Goal: Information Seeking & Learning: Learn about a topic

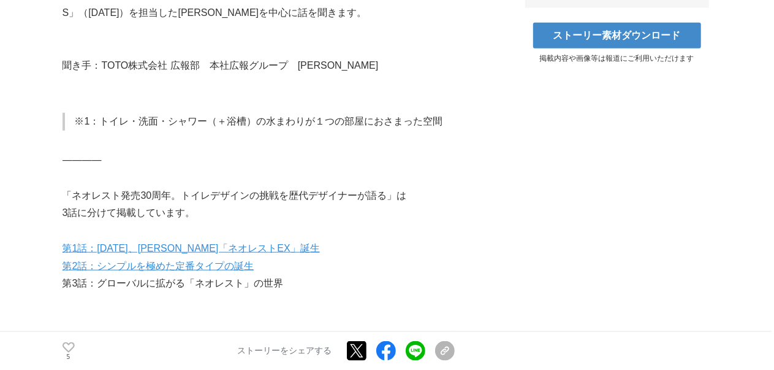
scroll to position [981, 0]
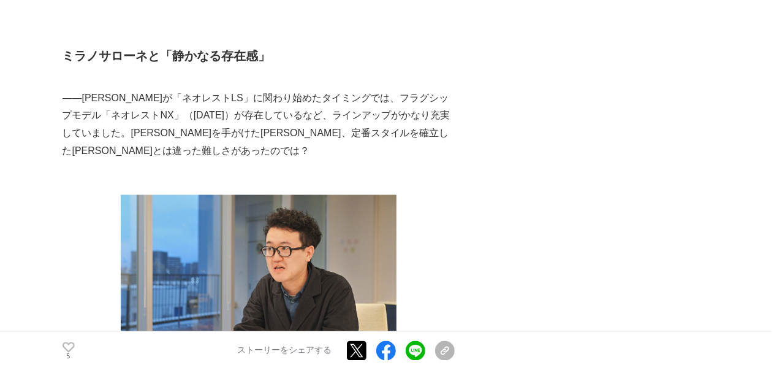
click at [177, 89] on p "――[PERSON_NAME]が「ネオレストLS」に関わり始めたタイミングでは、フラグシップモデル「ネオレストNX」（[DATE]）が存在しているなど、ライン…" at bounding box center [259, 124] width 392 height 70
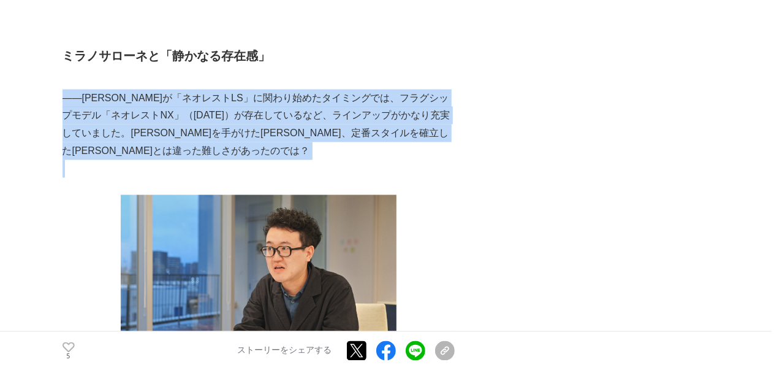
click at [177, 89] on p "――[PERSON_NAME]が「ネオレストLS」に関わり始めたタイミングでは、フラグシップモデル「ネオレストNX」（[DATE]）が存在しているなど、ライン…" at bounding box center [259, 124] width 392 height 70
click at [213, 96] on p "――[PERSON_NAME]が「ネオレストLS」に関わり始めたタイミングでは、フラグシップモデル「ネオレストNX」（[DATE]）が存在しているなど、ライン…" at bounding box center [259, 124] width 392 height 70
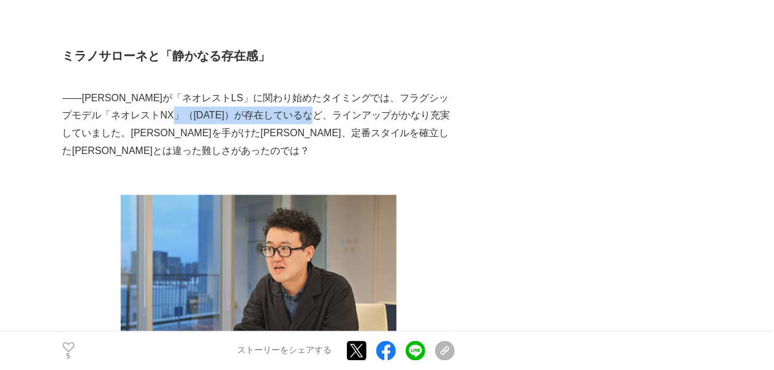
drag, startPoint x: 215, startPoint y: 97, endPoint x: 365, endPoint y: 103, distance: 150.9
click at [365, 103] on p "――[PERSON_NAME]が「ネオレストLS」に関わり始めたタイミングでは、フラグシップモデル「ネオレストNX」（[DATE]）が存在しているなど、ライン…" at bounding box center [259, 124] width 392 height 70
drag, startPoint x: 332, startPoint y: 94, endPoint x: 419, endPoint y: 99, distance: 87.1
click at [419, 99] on p "――[PERSON_NAME]が「ネオレストLS」に関わり始めたタイミングでは、フラグシップモデル「ネオレストNX」（[DATE]）が存在しているなど、ライン…" at bounding box center [259, 124] width 392 height 70
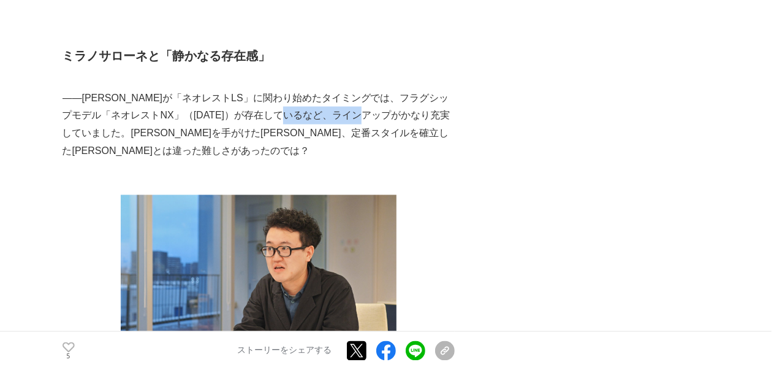
click at [419, 99] on p "――[PERSON_NAME]が「ネオレストLS」に関わり始めたタイミングでは、フラグシップモデル「ネオレストNX」（[DATE]）が存在しているなど、ライン…" at bounding box center [259, 124] width 392 height 70
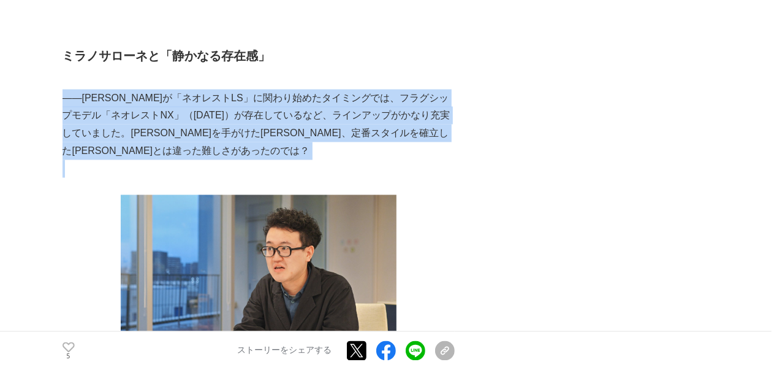
click at [419, 99] on p "――[PERSON_NAME]が「ネオレストLS」に関わり始めたタイミングでは、フラグシップモデル「ネオレストNX」（[DATE]）が存在しているなど、ライン…" at bounding box center [259, 124] width 392 height 70
click at [428, 108] on p "――[PERSON_NAME]が「ネオレストLS」に関わり始めたタイミングでは、フラグシップモデル「ネオレストNX」（[DATE]）が存在しているなど、ライン…" at bounding box center [259, 124] width 392 height 70
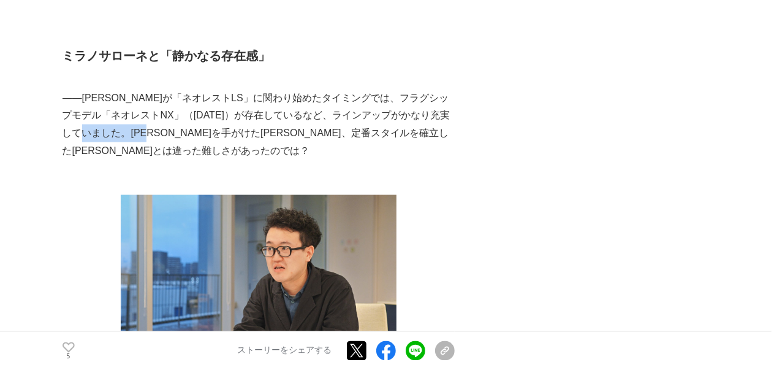
drag, startPoint x: 134, startPoint y: 118, endPoint x: 213, endPoint y: 110, distance: 79.5
click at [213, 110] on p "――[PERSON_NAME]が「ネオレストLS」に関わり始めたタイミングでは、フラグシップモデル「ネオレストNX」（[DATE]）が存在しているなど、ライン…" at bounding box center [259, 124] width 392 height 70
drag, startPoint x: 314, startPoint y: 111, endPoint x: 365, endPoint y: 111, distance: 51.5
click at [365, 111] on p "――[PERSON_NAME]が「ネオレストLS」に関わり始めたタイミングでは、フラグシップモデル「ネオレストNX」（[DATE]）が存在しているなど、ライン…" at bounding box center [259, 124] width 392 height 70
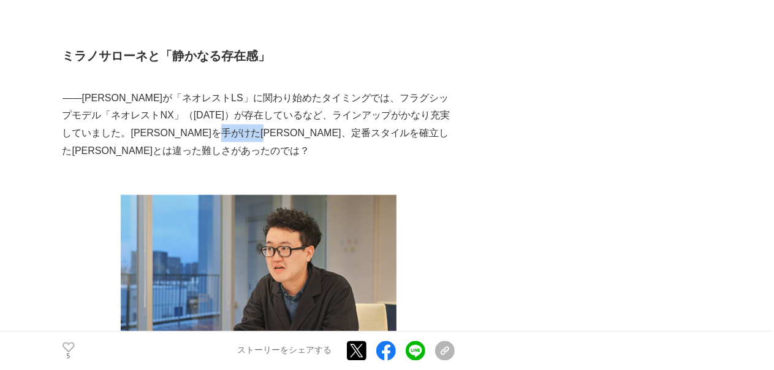
click at [365, 111] on p "――[PERSON_NAME]が「ネオレストLS」に関わり始めたタイミングでは、フラグシップモデル「ネオレストNX」（[DATE]）が存在しているなど、ライン…" at bounding box center [259, 124] width 392 height 70
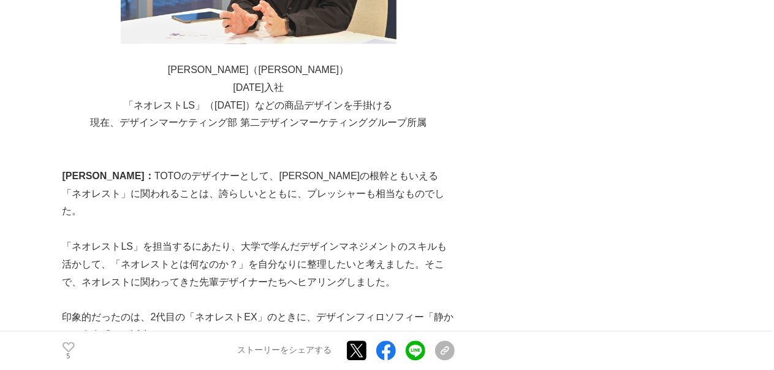
scroll to position [1348, 0]
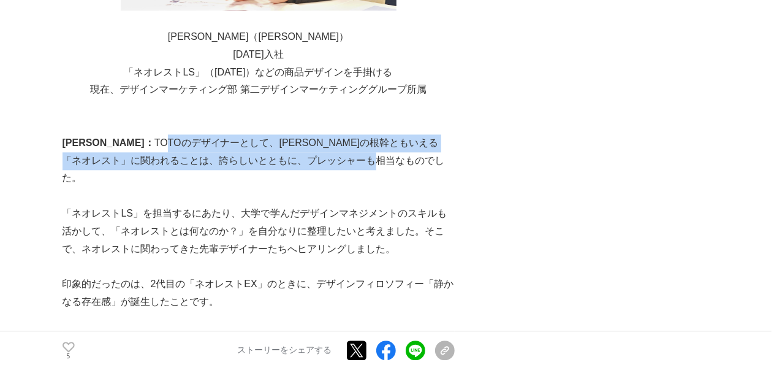
drag, startPoint x: 113, startPoint y: 124, endPoint x: 341, endPoint y: 135, distance: 228.9
click at [341, 135] on p "[PERSON_NAME]：　 [PERSON_NAME]のデザイナーとして、[PERSON_NAME]の根幹ともいえる「ネオレスト」に関われることは、誇らし…" at bounding box center [259, 160] width 392 height 53
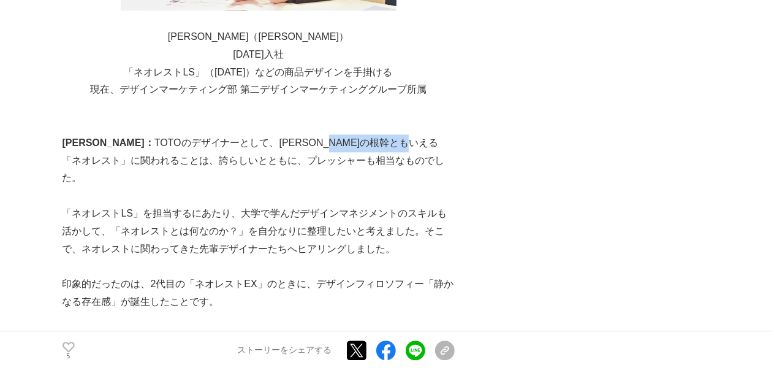
drag, startPoint x: 285, startPoint y: 132, endPoint x: 383, endPoint y: 132, distance: 98.1
click at [383, 134] on p "[PERSON_NAME]：　 [PERSON_NAME]のデザイナーとして、[PERSON_NAME]の根幹ともいえる「ネオレスト」に関われることは、誇らし…" at bounding box center [259, 160] width 392 height 53
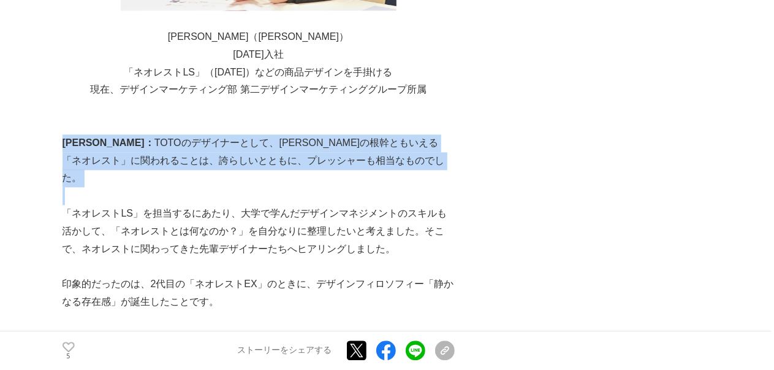
click at [383, 134] on p "[PERSON_NAME]：　 [PERSON_NAME]のデザイナーとして、[PERSON_NAME]の根幹ともいえる「ネオレスト」に関われることは、誇らし…" at bounding box center [259, 160] width 392 height 53
click at [391, 134] on p "[PERSON_NAME]：　 [PERSON_NAME]のデザイナーとして、[PERSON_NAME]の根幹ともいえる「ネオレスト」に関われることは、誇らし…" at bounding box center [259, 160] width 392 height 53
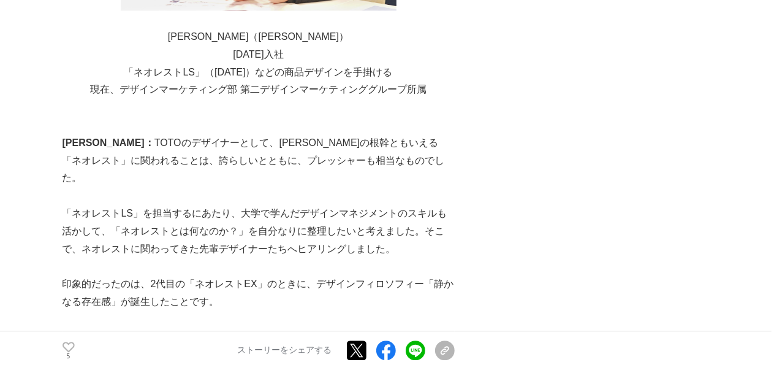
scroll to position [1410, 0]
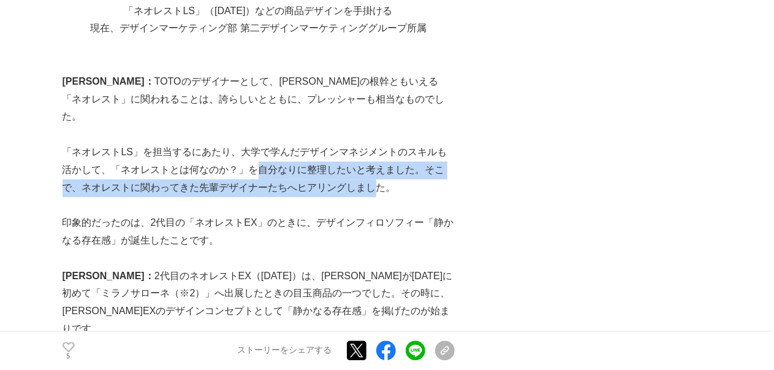
drag, startPoint x: 251, startPoint y: 135, endPoint x: 376, endPoint y: 158, distance: 127.0
click at [376, 158] on p "「ネオレストLS」を担当するにあたり、大学で学んだデザインマネジメントのスキルも活かして、「ネオレストとは何なのか？」を自分なりに整理したいと考えました。そこ…" at bounding box center [259, 169] width 392 height 53
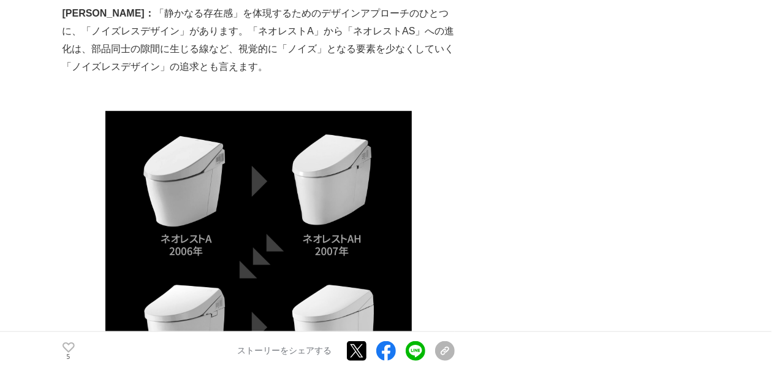
scroll to position [3065, 0]
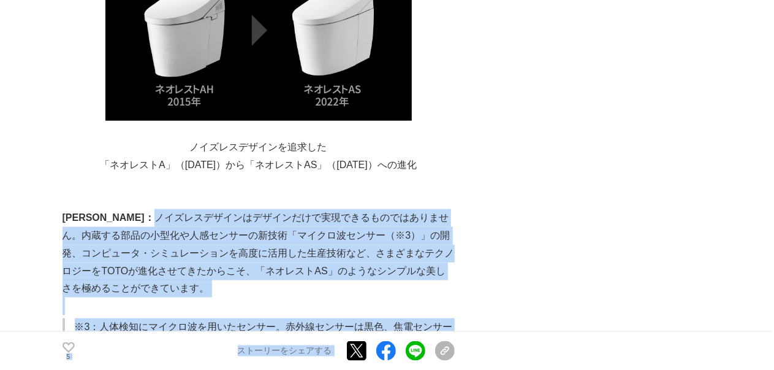
drag, startPoint x: 96, startPoint y: 124, endPoint x: 487, endPoint y: 150, distance: 391.9
click at [439, 209] on p "[PERSON_NAME]： 　ノイズレスデザインはデザインだけで実現できるものではありません。内蔵する部品の小型化や人感センサーの新技術「マイクロ波センサー…" at bounding box center [259, 253] width 392 height 88
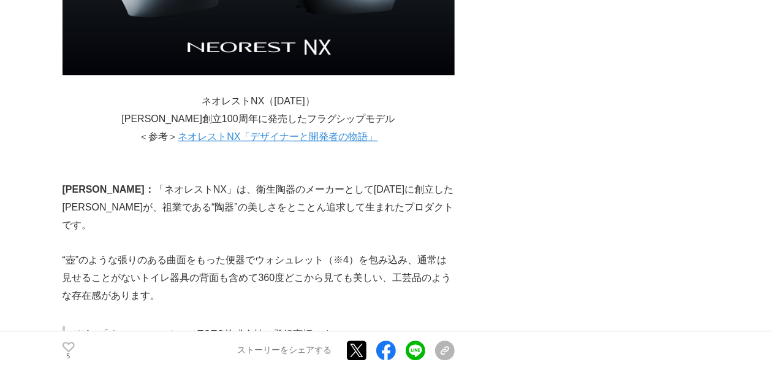
scroll to position [3739, 0]
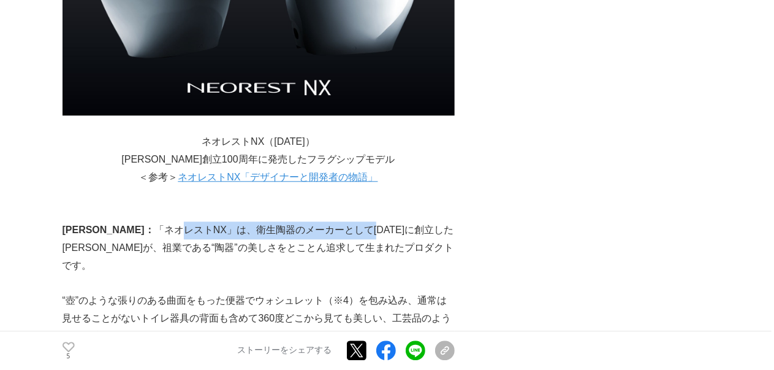
drag, startPoint x: 181, startPoint y: 145, endPoint x: 317, endPoint y: 146, distance: 135.5
click at [317, 221] on p "[PERSON_NAME]： 　「ネオレストNX」は、衛生陶器のメーカーとして[DATE]に創立した[PERSON_NAME]が、祖業である“陶器”の美しさを…" at bounding box center [259, 247] width 392 height 53
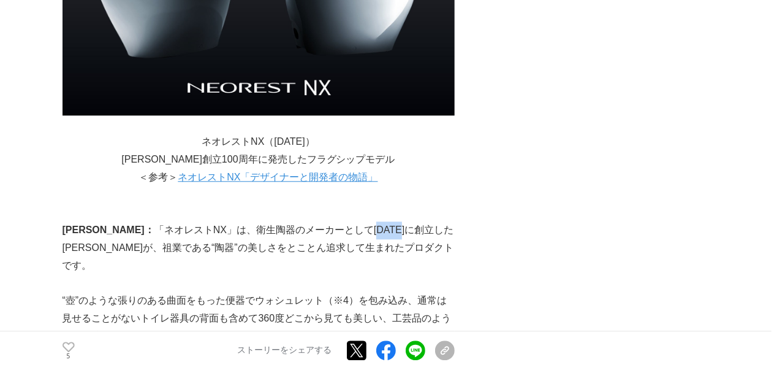
click at [317, 221] on p "[PERSON_NAME]： 　「ネオレストNX」は、衛生陶器のメーカーとして[DATE]に創立した[PERSON_NAME]が、祖業である“陶器”の美しさを…" at bounding box center [259, 247] width 392 height 53
click at [335, 221] on p "[PERSON_NAME]： 　「ネオレストNX」は、衛生陶器のメーカーとして[DATE]に創立した[PERSON_NAME]が、祖業である“陶器”の美しさを…" at bounding box center [259, 247] width 392 height 53
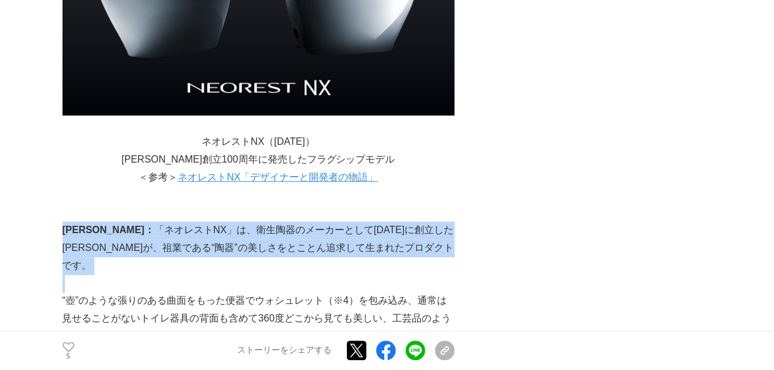
click at [335, 221] on p "[PERSON_NAME]： 　「ネオレストNX」は、衛生陶器のメーカーとして[DATE]に創立した[PERSON_NAME]が、祖業である“陶器”の美しさを…" at bounding box center [259, 247] width 392 height 53
click at [359, 221] on p "[PERSON_NAME]： 　「ネオレストNX」は、衛生陶器のメーカーとして[DATE]に創立した[PERSON_NAME]が、祖業である“陶器”の美しさを…" at bounding box center [259, 247] width 392 height 53
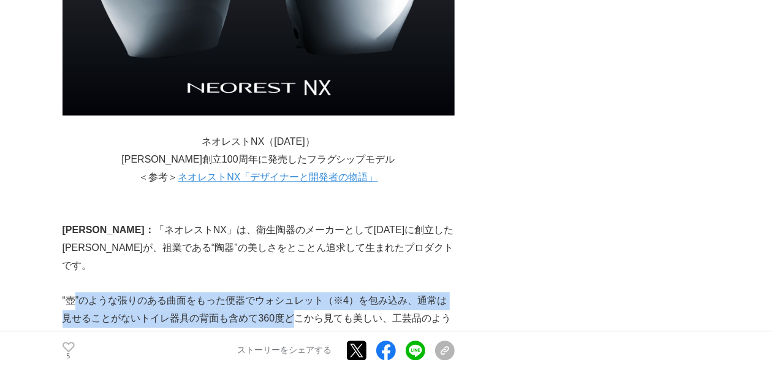
drag, startPoint x: 73, startPoint y: 196, endPoint x: 294, endPoint y: 215, distance: 222.1
click at [294, 292] on p "“壺”のような張りのある曲面をもった便器でウォシュレット（※4）を包み込み、通常は見せることがないトイレ器具の背面も含めて360度どこから見ても美しい、工芸品…" at bounding box center [259, 318] width 392 height 53
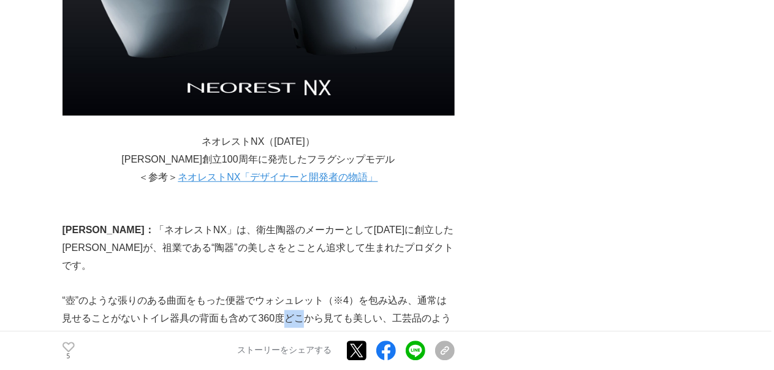
click at [294, 292] on p "“壺”のような張りのある曲面をもった便器でウォシュレット（※4）を包み込み、通常は見せることがないトイレ器具の背面も含めて360度どこから見ても美しい、工芸品…" at bounding box center [259, 318] width 392 height 53
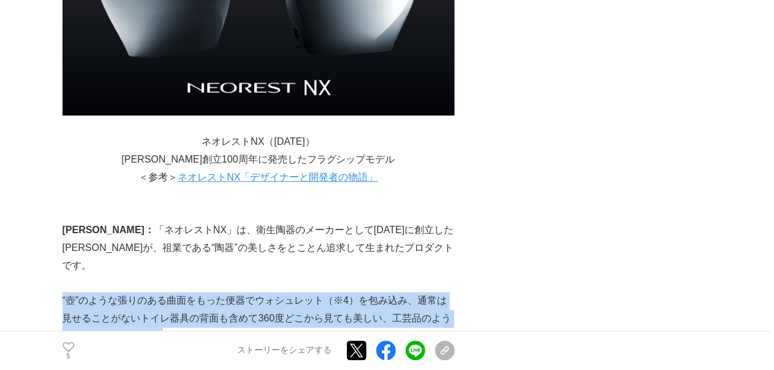
click at [294, 292] on p "“壺”のような張りのある曲面をもった便器でウォシュレット（※4）を包み込み、通常は見せることがないトイレ器具の背面も含めて360度どこから見ても美しい、工芸品…" at bounding box center [259, 318] width 392 height 53
click at [312, 292] on p "“壺”のような張りのある曲面をもった便器でウォシュレット（※4）を包み込み、通常は見せることがないトイレ器具の背面も含めて360度どこから見ても美しい、工芸品…" at bounding box center [259, 318] width 392 height 53
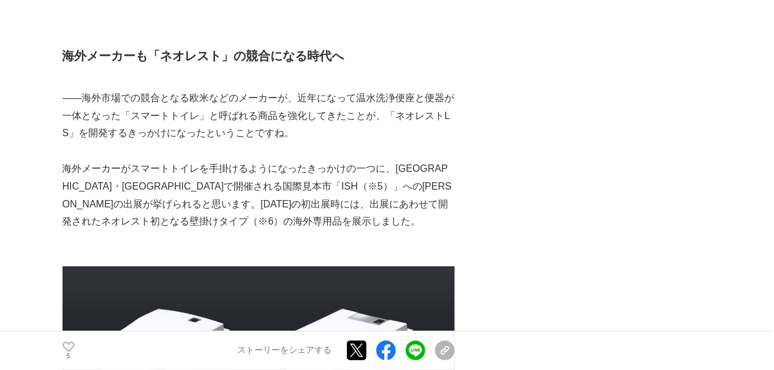
scroll to position [4413, 0]
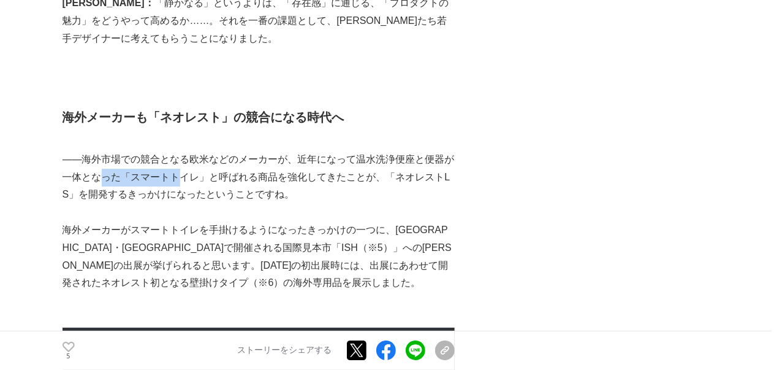
drag, startPoint x: 137, startPoint y: 68, endPoint x: 184, endPoint y: 65, distance: 47.3
click at [184, 151] on p "――海外市場での競合となる欧米などのメーカーが、近年になって温水洗浄便座と便器が一体となった「スマートトイレ」と呼ばれる商品を強化してきたことが、「ネオレスト…" at bounding box center [259, 177] width 392 height 53
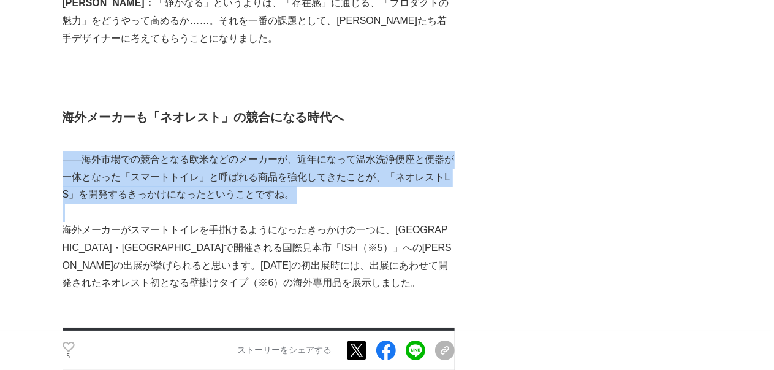
click at [184, 151] on p "――海外市場での競合となる欧米などのメーカーが、近年になって温水洗浄便座と便器が一体となった「スマートトイレ」と呼ばれる商品を強化してきたことが、「ネオレスト…" at bounding box center [259, 177] width 392 height 53
click at [213, 151] on p "――海外市場での競合となる欧米などのメーカーが、近年になって温水洗浄便座と便器が一体となった「スマートトイレ」と呼ばれる商品を強化してきたことが、「ネオレスト…" at bounding box center [259, 177] width 392 height 53
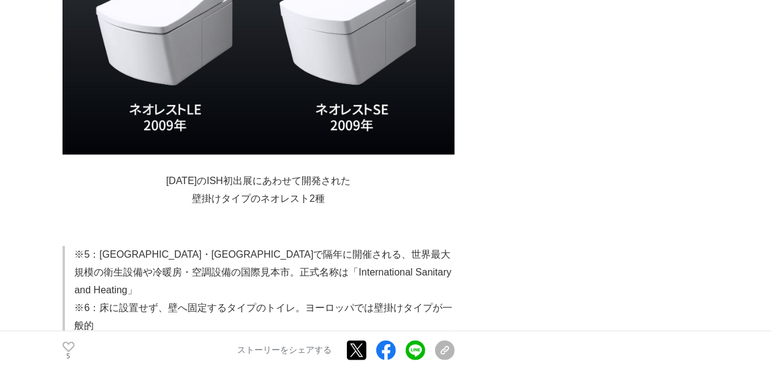
scroll to position [4842, 0]
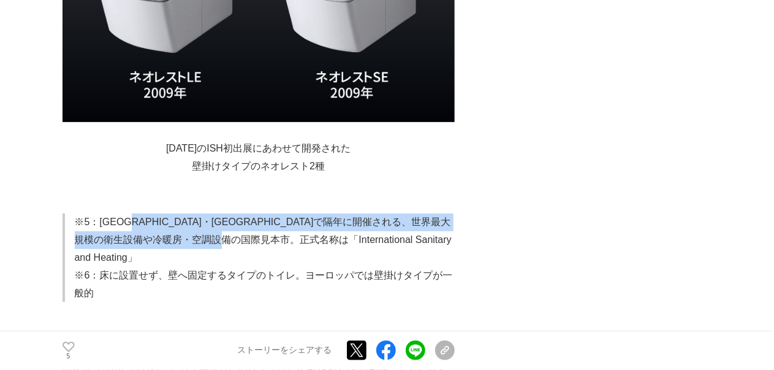
drag, startPoint x: 201, startPoint y: 131, endPoint x: 307, endPoint y: 134, distance: 106.1
click at [307, 213] on p "※5：[GEOGRAPHIC_DATA]・[GEOGRAPHIC_DATA]で隔年に開催される、世界最大規模の衛生設備や冷暖房・空調設備の国際見本市。正式名称…" at bounding box center [265, 239] width 380 height 53
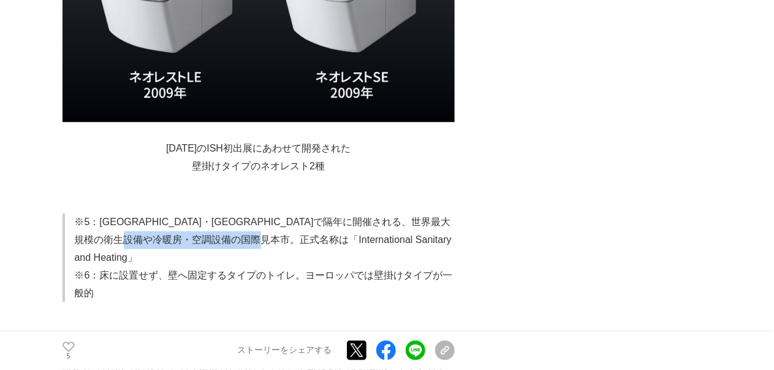
click at [307, 213] on p "※5：[GEOGRAPHIC_DATA]・[GEOGRAPHIC_DATA]で隔年に開催される、世界最大規模の衛生設備や冷暖房・空調設備の国際見本市。正式名称…" at bounding box center [265, 239] width 380 height 53
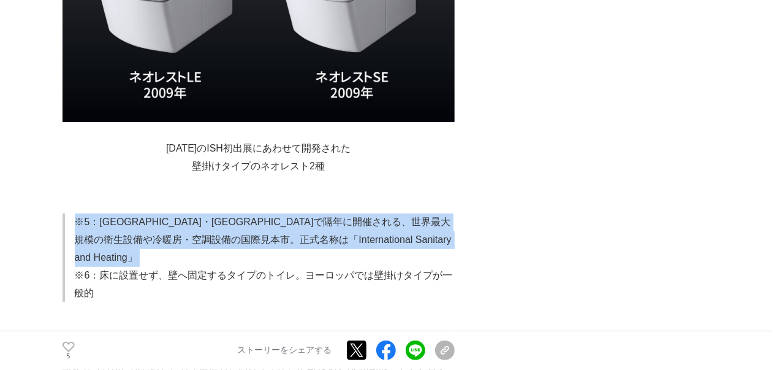
click at [307, 213] on p "※5：[GEOGRAPHIC_DATA]・[GEOGRAPHIC_DATA]で隔年に開催される、世界最大規模の衛生設備や冷暖房・空調設備の国際見本市。正式名称…" at bounding box center [265, 239] width 380 height 53
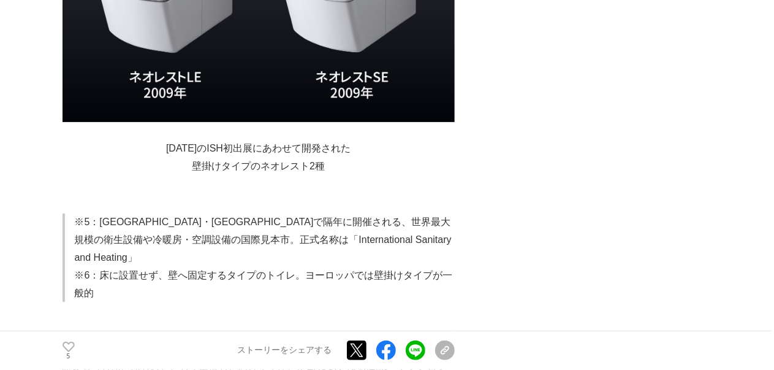
click at [308, 267] on p "※6：床に設置せず、壁へ固定するタイプのトイレ。ヨーロッパでは壁掛けタイプが一般的" at bounding box center [265, 285] width 380 height 36
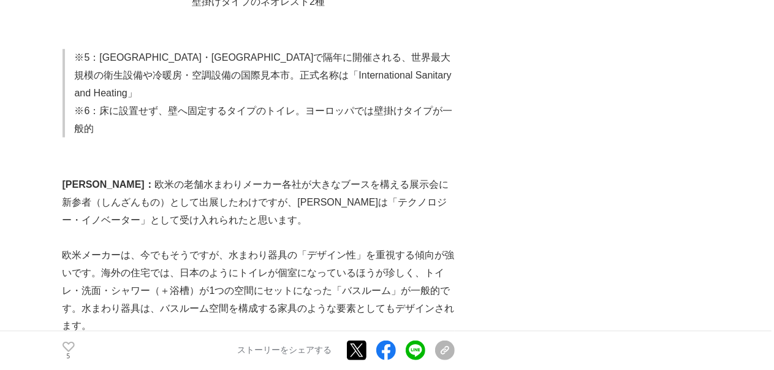
scroll to position [5026, 0]
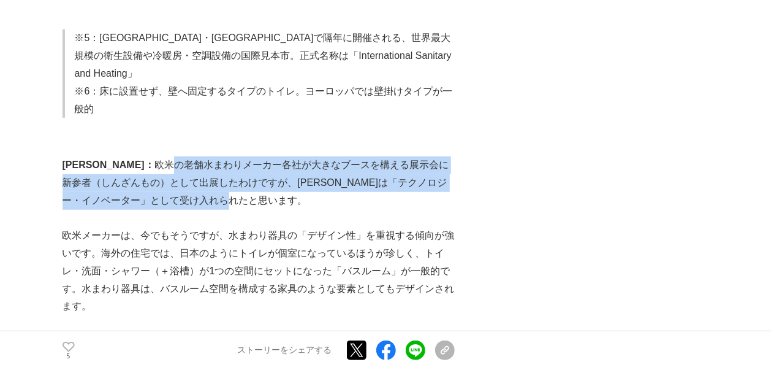
drag, startPoint x: 304, startPoint y: 72, endPoint x: 351, endPoint y: 76, distance: 46.8
click at [351, 156] on p "[PERSON_NAME]： 　欧米の老舗水まわりメーカー各社が大きなブースを構える展示会に新参者（しんざんもの）として出展したわけですが、[PERSON_N…" at bounding box center [259, 182] width 392 height 53
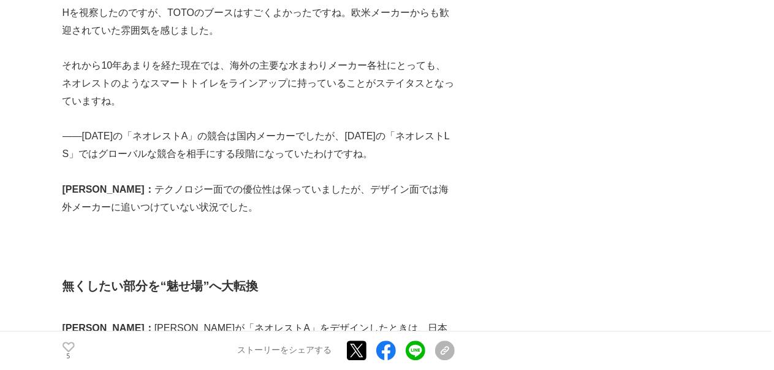
scroll to position [6007, 0]
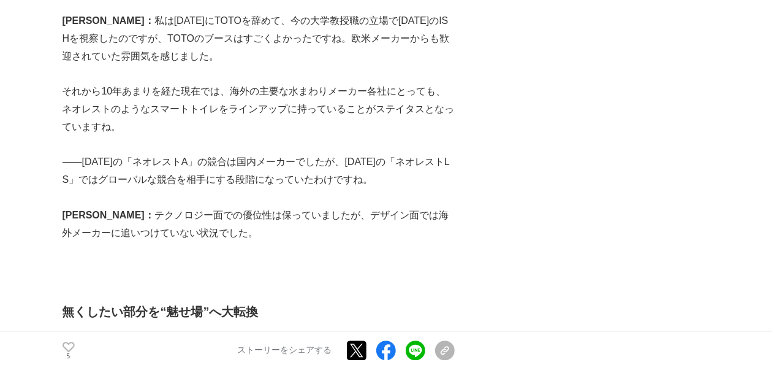
drag, startPoint x: 143, startPoint y: 235, endPoint x: 251, endPoint y: 242, distance: 108.1
click at [251, 345] on p "[PERSON_NAME]： 　[PERSON_NAME]が「ネオレストA」をデザインしたときは、日本のトイレ空間を前提に「トイレを正面から見たときのインパク…" at bounding box center [259, 371] width 392 height 53
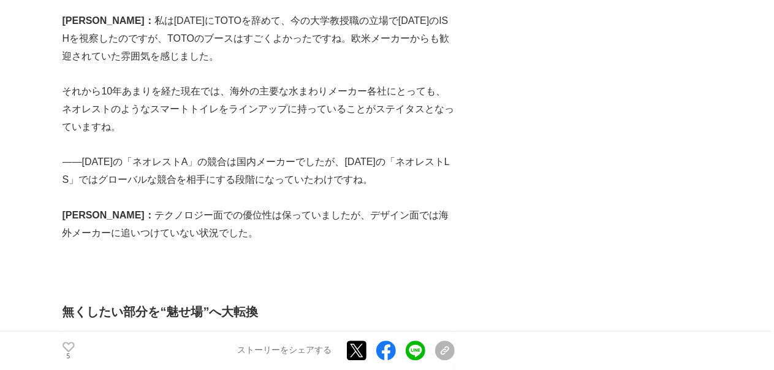
click at [286, 345] on p "[PERSON_NAME]： 　[PERSON_NAME]が「ネオレストA」をデザインしたときは、日本のトイレ空間を前提に「トイレを正面から見たときのインパク…" at bounding box center [259, 371] width 392 height 53
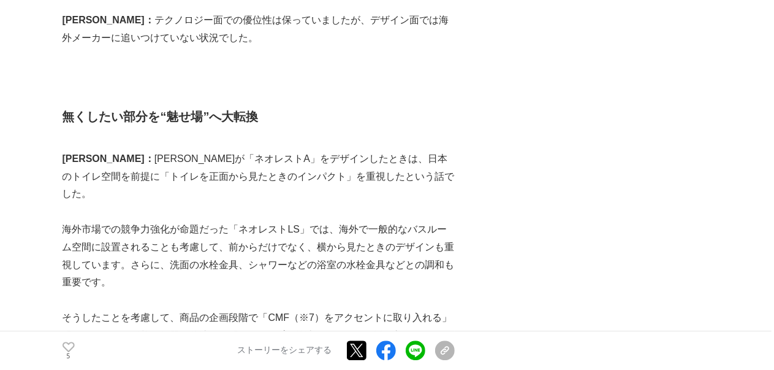
scroll to position [6191, 0]
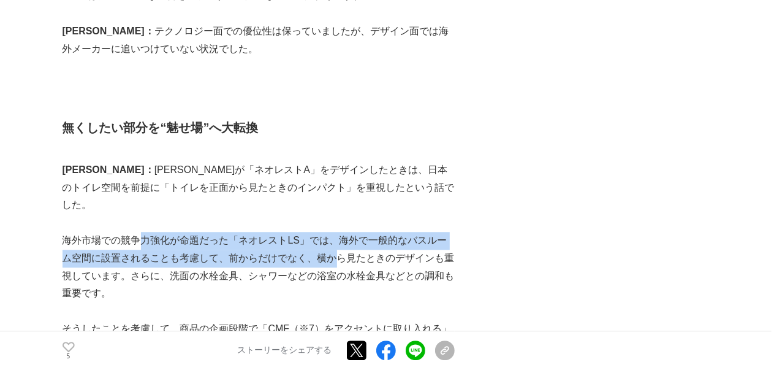
drag, startPoint x: 137, startPoint y: 100, endPoint x: 340, endPoint y: 118, distance: 203.1
click at [340, 232] on p "海外市場での競争力強化が命題だった「ネオレストLS」では、海外で一般的なバスルーム空間に設置されることも考慮して、前からだけでなく、横から見たときのデザインも…" at bounding box center [259, 267] width 392 height 70
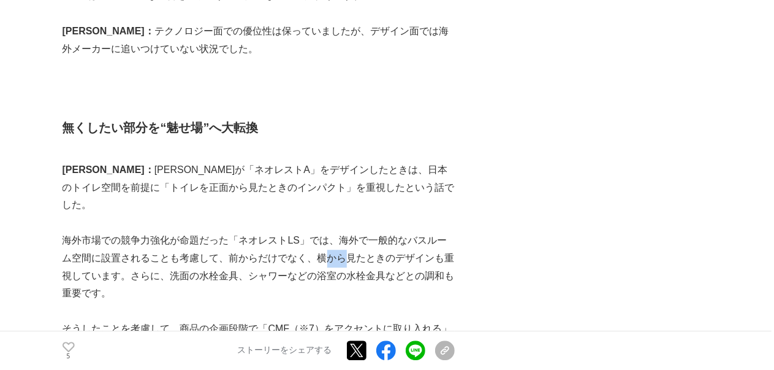
click at [340, 232] on p "海外市場での競争力強化が命題だった「ネオレストLS」では、海外で一般的なバスルーム空間に設置されることも考慮して、前からだけでなく、横から見たときのデザインも…" at bounding box center [259, 267] width 392 height 70
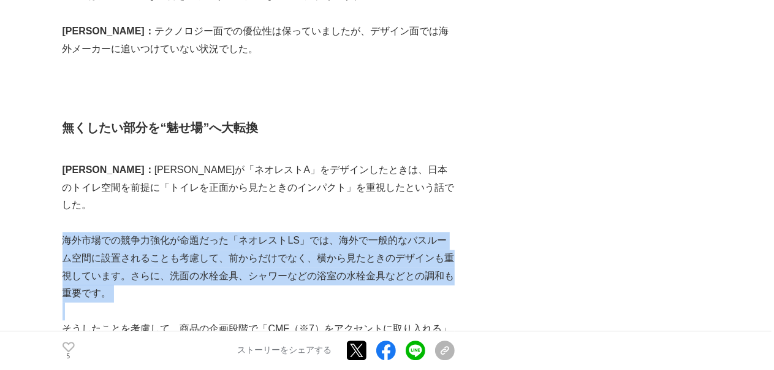
click at [340, 232] on p "海外市場での競争力強化が命題だった「ネオレストLS」では、海外で一般的なバスルーム空間に設置されることも考慮して、前からだけでなく、横から見たときのデザインも…" at bounding box center [259, 267] width 392 height 70
click at [356, 232] on p "海外市場での競争力強化が命題だった「ネオレストLS」では、海外で一般的なバスルーム空間に設置されることも考慮して、前からだけでなく、横から見たときのデザインも…" at bounding box center [259, 267] width 392 height 70
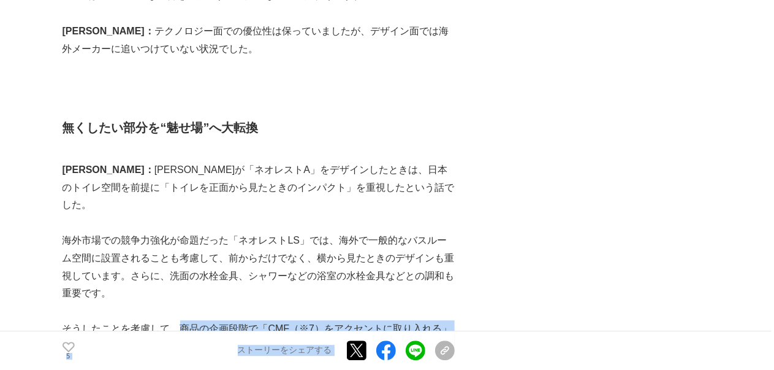
drag, startPoint x: 179, startPoint y: 188, endPoint x: 462, endPoint y: 196, distance: 282.7
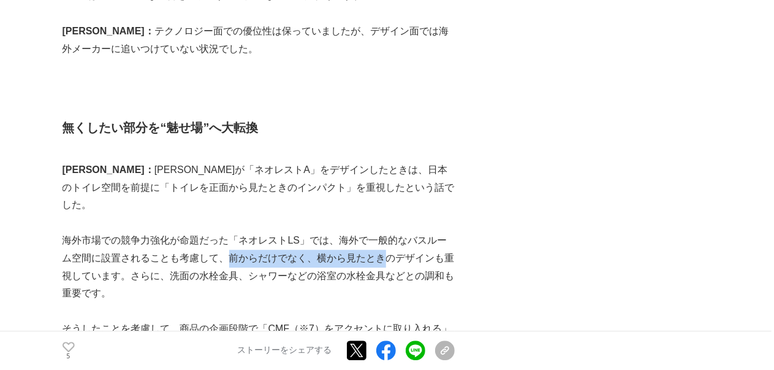
drag, startPoint x: 289, startPoint y: 123, endPoint x: 387, endPoint y: 125, distance: 98.1
click at [387, 232] on p "海外市場での競争力強化が命題だった「ネオレストLS」では、海外で一般的なバスルーム空間に設置されることも考慮して、前からだけでなく、横から見たときのデザインも…" at bounding box center [259, 267] width 392 height 70
click at [371, 232] on p "海外市場での競争力強化が命題だった「ネオレストLS」では、海外で一般的なバスルーム空間に設置されることも考慮して、前からだけでなく、横から見たときのデザインも…" at bounding box center [259, 267] width 392 height 70
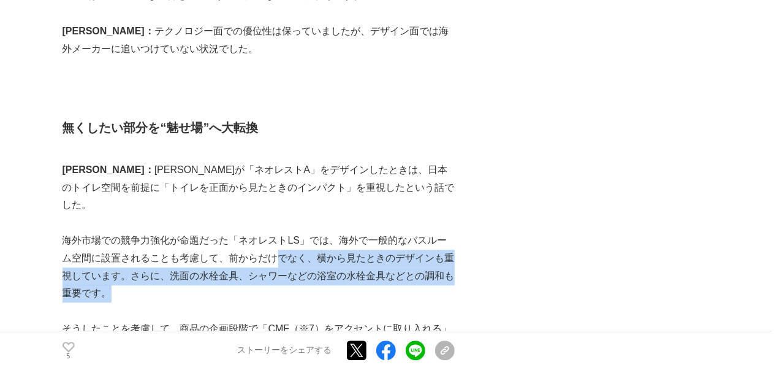
drag, startPoint x: 279, startPoint y: 113, endPoint x: 373, endPoint y: 153, distance: 102.5
click at [373, 232] on p "海外市場での競争力強化が命題だった「ネオレストLS」では、海外で一般的なバスルーム空間に設置されることも考慮して、前からだけでなく、横から見たときのデザインも…" at bounding box center [259, 267] width 392 height 70
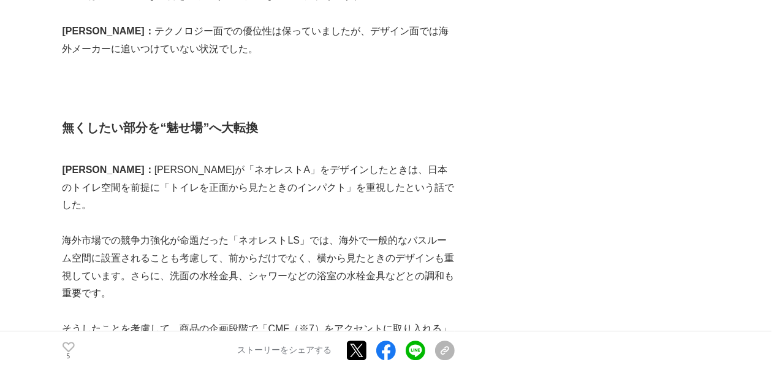
drag, startPoint x: 368, startPoint y: 153, endPoint x: 204, endPoint y: 128, distance: 165.5
click at [211, 232] on p "海外市場での競争力強化が命題だった「ネオレストLS」では、海外で一般的なバスルーム空間に設置されることも考慮して、前からだけでなく、横から見たときのデザインも…" at bounding box center [259, 267] width 392 height 70
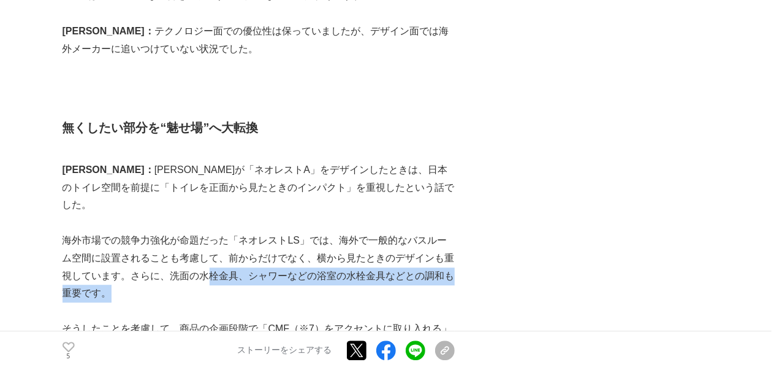
click at [203, 232] on p "海外市場での競争力強化が命題だった「ネオレストLS」では、海外で一般的なバスルーム空間に設置されることも考慮して、前からだけでなく、横から見たときのデザインも…" at bounding box center [259, 267] width 392 height 70
drag, startPoint x: 203, startPoint y: 129, endPoint x: 312, endPoint y: 170, distance: 115.8
click at [312, 302] on p at bounding box center [259, 311] width 392 height 18
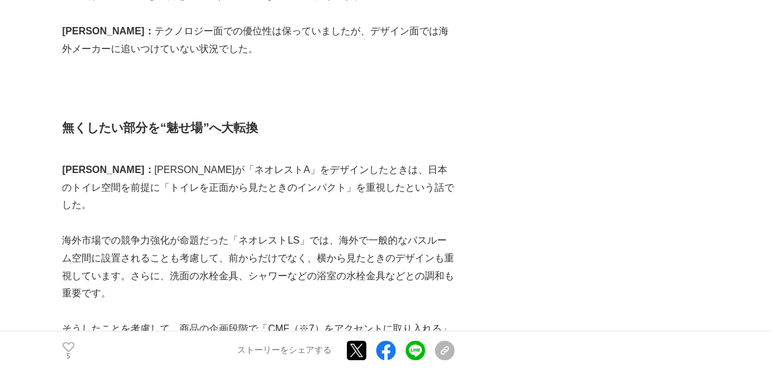
scroll to position [6313, 0]
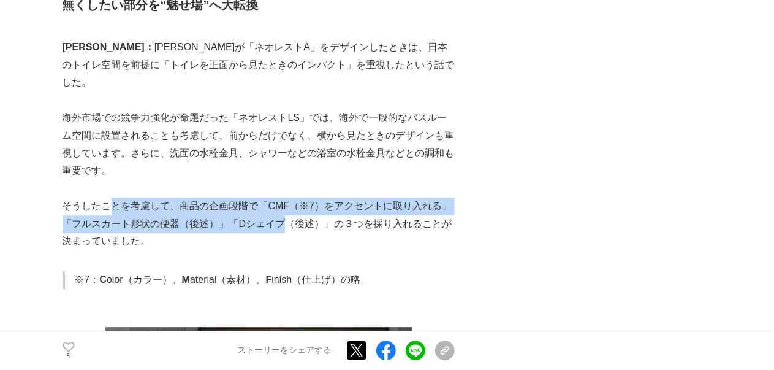
drag, startPoint x: 126, startPoint y: 69, endPoint x: 278, endPoint y: 77, distance: 152.2
click at [278, 197] on p "そうしたことを考慮して、商品の企画段階で「CMF（※7）をアクセントに取り入れる」「フルスカート形状の便器（後述）」「Dシェイプ（後述）」の３つを採り入れるこ…" at bounding box center [259, 223] width 392 height 53
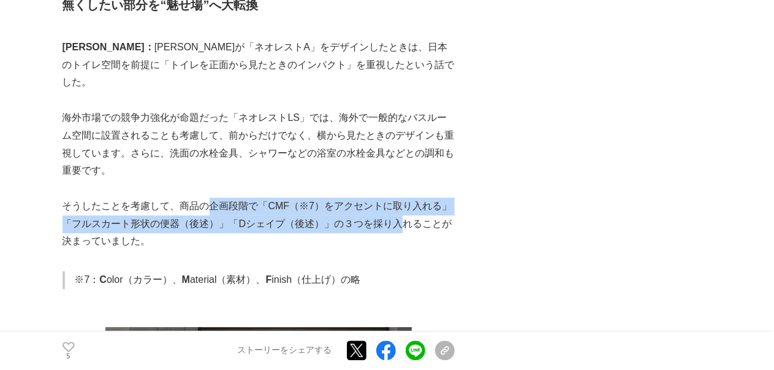
drag, startPoint x: 331, startPoint y: 79, endPoint x: 390, endPoint y: 78, distance: 58.8
click at [390, 197] on p "そうしたことを考慮して、商品の企画段階で「CMF（※7）をアクセントに取り入れる」「フルスカート形状の便器（後述）」「Dシェイプ（後述）」の３つを採り入れるこ…" at bounding box center [259, 223] width 392 height 53
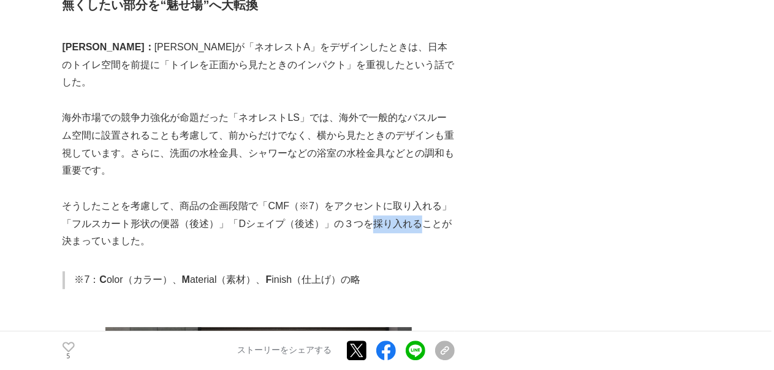
click at [390, 197] on p "そうしたことを考慮して、商品の企画段階で「CMF（※7）をアクセントに取り入れる」「フルスカート形状の便器（後述）」「Dシェイプ（後述）」の３つを採り入れるこ…" at bounding box center [259, 223] width 392 height 53
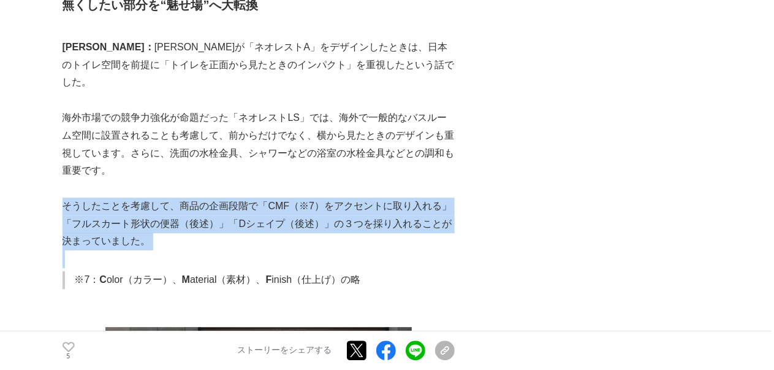
click at [390, 197] on p "そうしたことを考慮して、商品の企画段階で「CMF（※7）をアクセントに取り入れる」「フルスカート形状の便器（後述）」「Dシェイプ（後述）」の３つを採り入れるこ…" at bounding box center [259, 223] width 392 height 53
click at [408, 197] on p "そうしたことを考慮して、商品の企画段階で「CMF（※7）をアクセントに取り入れる」「フルスカート形状の便器（後述）」「Dシェイプ（後述）」の３つを採り入れるこ…" at bounding box center [259, 223] width 392 height 53
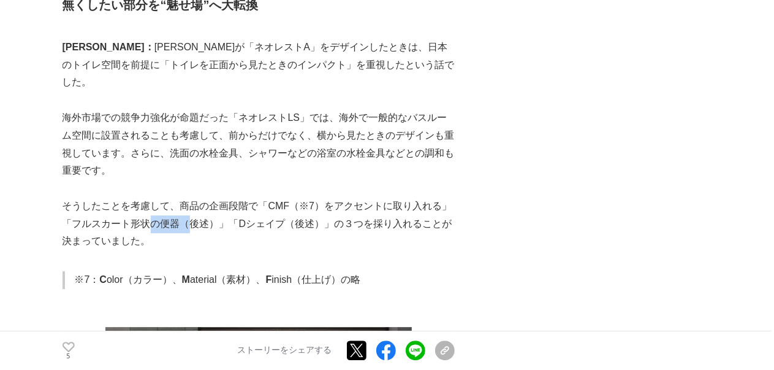
drag, startPoint x: 172, startPoint y: 88, endPoint x: 251, endPoint y: 91, distance: 79.2
click at [245, 197] on p "そうしたことを考慮して、商品の企画段階で「CMF（※7）をアクセントに取り入れる」「フルスカート形状の便器（後述）」「Dシェイプ（後述）」の３つを採り入れるこ…" at bounding box center [259, 223] width 392 height 53
click at [251, 197] on p "そうしたことを考慮して、商品の企画段階で「CMF（※7）をアクセントに取り入れる」「フルスカート形状の便器（後述）」「Dシェイプ（後述）」の３つを採り入れるこ…" at bounding box center [259, 223] width 392 height 53
drag, startPoint x: 251, startPoint y: 91, endPoint x: 292, endPoint y: 91, distance: 41.7
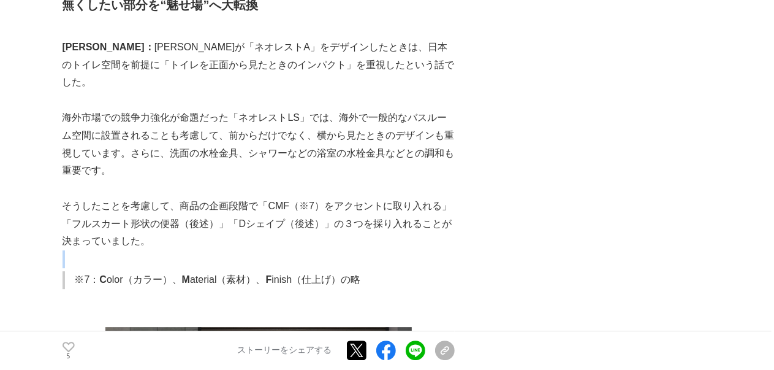
click at [266, 197] on p "そうしたことを考慮して、商品の企画段階で「CMF（※7）をアクセントに取り入れる」「フルスカート形状の便器（後述）」「Dシェイプ（後述）」の３つを採り入れるこ…" at bounding box center [259, 223] width 392 height 53
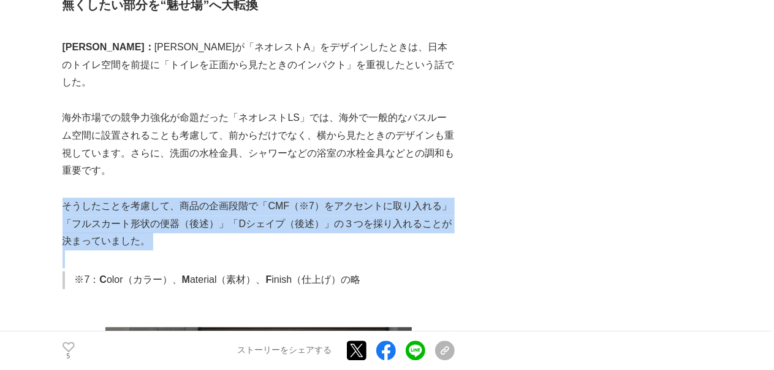
click at [322, 197] on p "そうしたことを考慮して、商品の企画段階で「CMF（※7）をアクセントに取り入れる」「フルスカート形状の便器（後述）」「Dシェイプ（後述）」の３つを採り入れるこ…" at bounding box center [259, 223] width 392 height 53
click at [379, 197] on p "そうしたことを考慮して、商品の企画段階で「CMF（※7）をアクセントに取り入れる」「フルスカート形状の便器（後述）」「Dシェイプ（後述）」の３つを採り入れるこ…" at bounding box center [259, 223] width 392 height 53
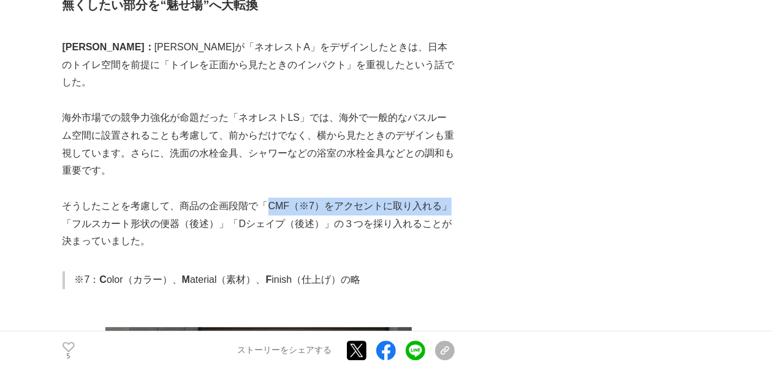
drag, startPoint x: 262, startPoint y: 63, endPoint x: 447, endPoint y: 69, distance: 185.2
click at [447, 197] on p "そうしたことを考慮して、商品の企画段階で「CMF（※7）をアクセントに取り入れる」「フルスカート形状の便器（後述）」「Dシェイプ（後述）」の３つを採り入れるこ…" at bounding box center [259, 223] width 392 height 53
drag, startPoint x: 446, startPoint y: 69, endPoint x: 368, endPoint y: 67, distance: 77.3
click at [368, 197] on p "そうしたことを考慮して、商品の企画段階で「CMF（※7）をアクセントに取り入れる」「フルスカート形状の便器（後述）」「Dシェイプ（後述）」の３つを採り入れるこ…" at bounding box center [259, 223] width 392 height 53
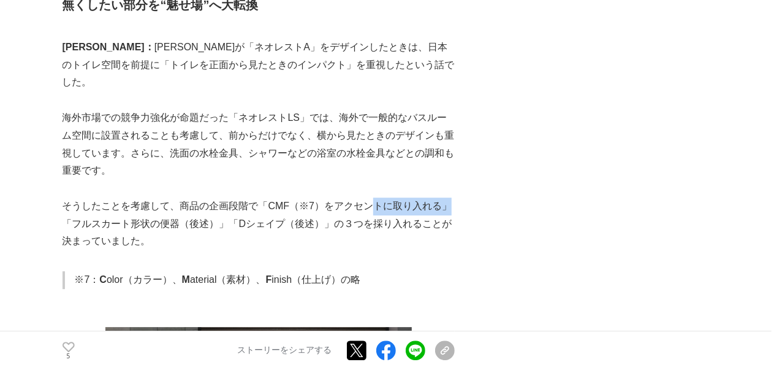
click at [368, 197] on p "そうしたことを考慮して、商品の企画段階で「CMF（※7）をアクセントに取り入れる」「フルスカート形状の便器（後述）」「Dシェイプ（後述）」の３つを採り入れるこ…" at bounding box center [259, 223] width 392 height 53
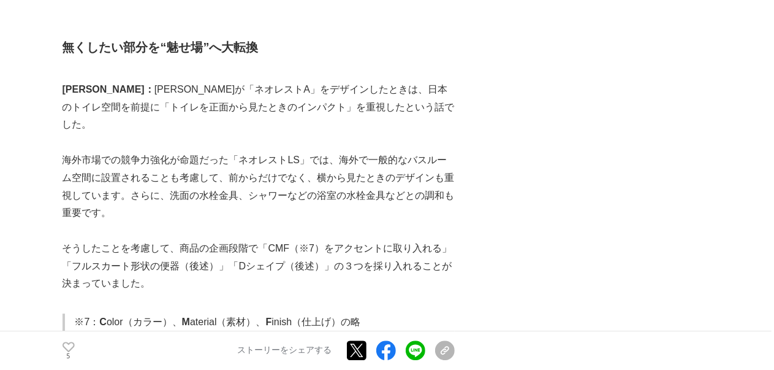
scroll to position [6252, 0]
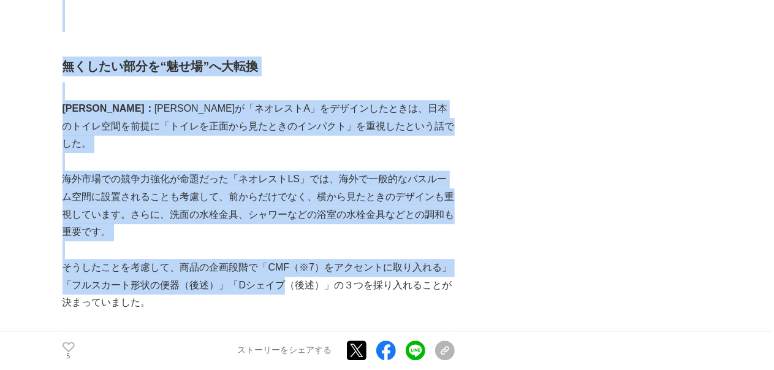
drag, startPoint x: 56, startPoint y: 146, endPoint x: 276, endPoint y: 143, distance: 220.1
click at [276, 259] on p "そうしたことを考慮して、商品の企画段階で「CMF（※7）をアクセントに取り入れる」「フルスカート形状の便器（後述）」「Dシェイプ（後述）」の３つを採り入れるこ…" at bounding box center [259, 285] width 392 height 53
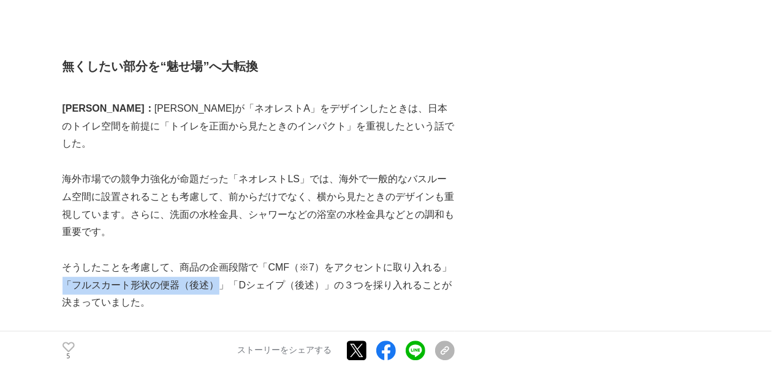
drag, startPoint x: 115, startPoint y: 144, endPoint x: 213, endPoint y: 145, distance: 98.1
click at [213, 259] on p "そうしたことを考慮して、商品の企画段階で「CMF（※7）をアクセントに取り入れる」「フルスカート形状の便器（後述）」「Dシェイプ（後述）」の３つを採り入れるこ…" at bounding box center [259, 285] width 392 height 53
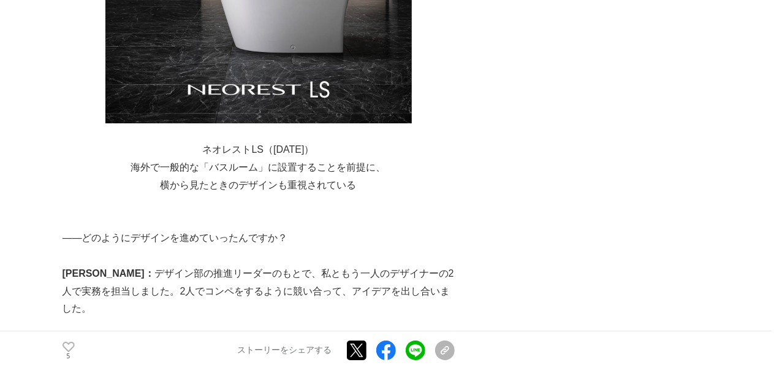
scroll to position [6803, 0]
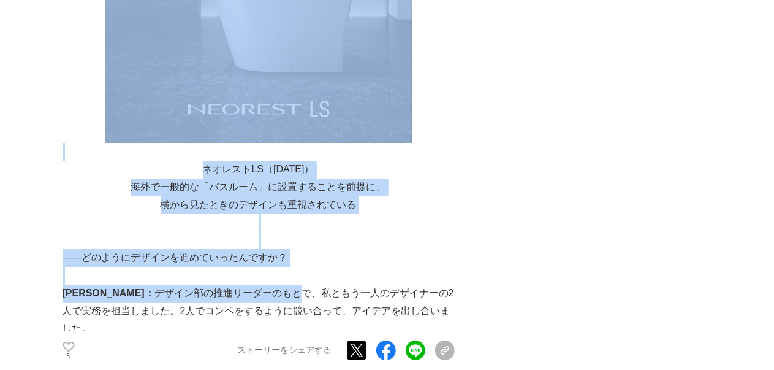
drag, startPoint x: 69, startPoint y: 116, endPoint x: 238, endPoint y: 148, distance: 172.3
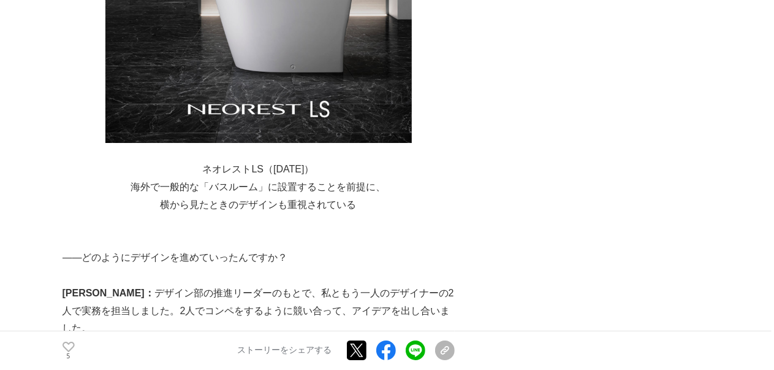
click at [267, 284] on p "[PERSON_NAME]： 　デザイン部の推進リーダーのもとで、私ともう一人のデザイナーの2人で実務を担当しました。2人でコンペをするように競い合って、アイ…" at bounding box center [259, 310] width 392 height 53
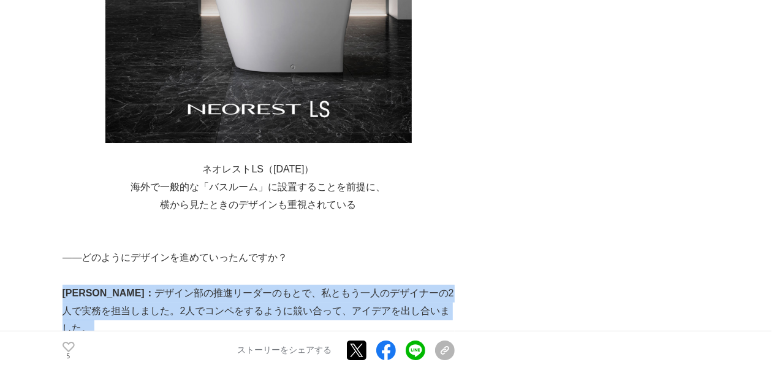
click at [267, 284] on p "[PERSON_NAME]： 　デザイン部の推進リーダーのもとで、私ともう一人のデザイナーの2人で実務を担当しました。2人でコンペをするように競い合って、アイ…" at bounding box center [259, 310] width 392 height 53
click at [313, 284] on p "[PERSON_NAME]： 　デザイン部の推進リーダーのもとで、私ともう一人のデザイナーの2人で実務を担当しました。2人でコンペをするように競い合って、アイ…" at bounding box center [259, 310] width 392 height 53
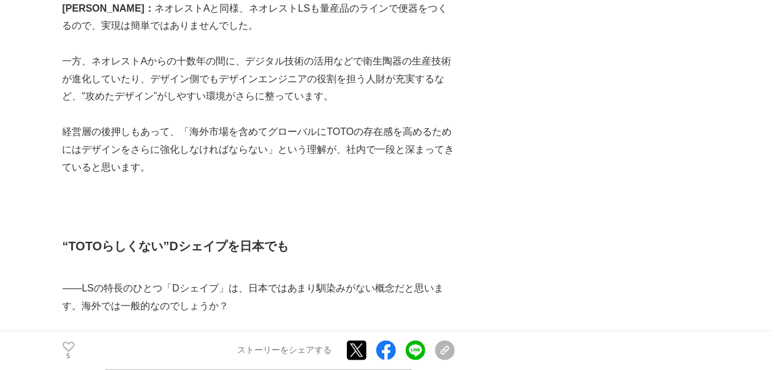
scroll to position [9562, 0]
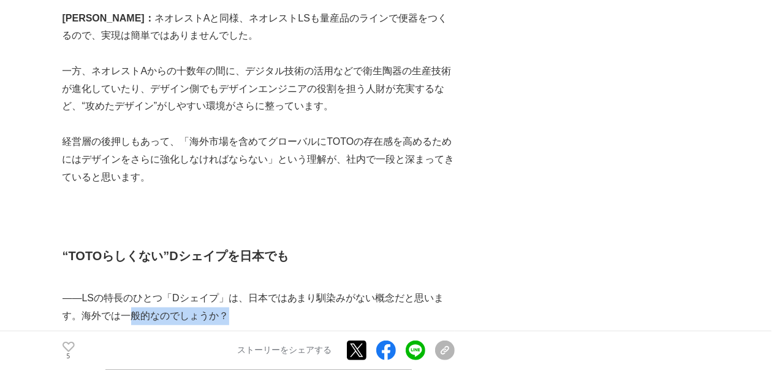
drag, startPoint x: 126, startPoint y: 121, endPoint x: 325, endPoint y: 125, distance: 199.2
click at [325, 289] on p "――LSの特長のひとつ「Dシェイプ」は、日本ではあまり馴染みがない概念だと思います。海外では一般的なのでしょうか？" at bounding box center [259, 307] width 392 height 36
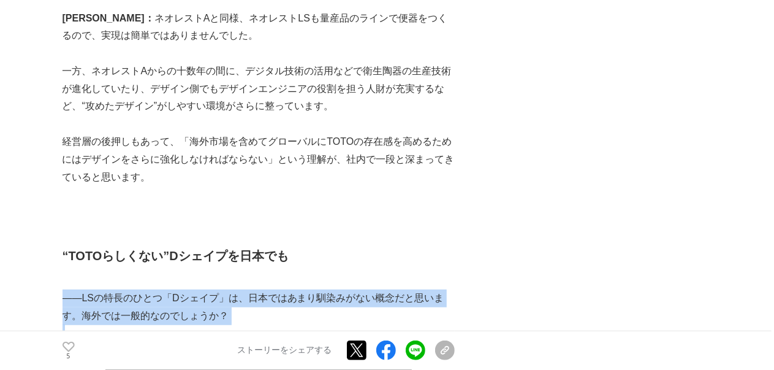
click at [321, 289] on p "――LSの特長のひとつ「Dシェイプ」は、日本ではあまり馴染みがない概念だと思います。海外では一般的なのでしょうか？" at bounding box center [259, 307] width 392 height 36
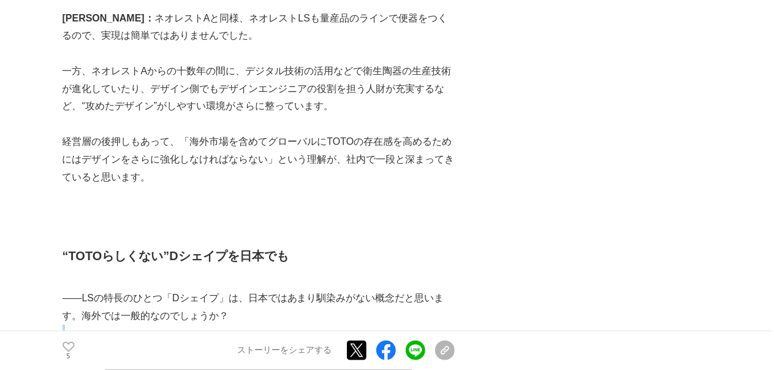
click at [321, 289] on p "――LSの特長のひとつ「Dシェイプ」は、日本ではあまり馴染みがない概念だと思います。海外では一般的なのでしょうか？" at bounding box center [259, 307] width 392 height 36
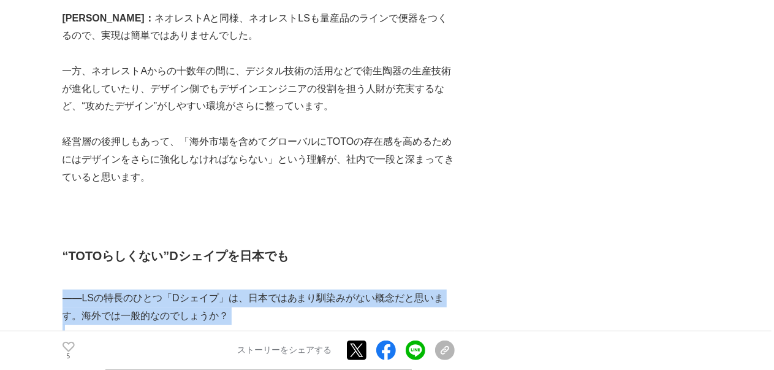
click at [321, 289] on p "――LSの特長のひとつ「Dシェイプ」は、日本ではあまり馴染みがない概念だと思います。海外では一般的なのでしょうか？" at bounding box center [259, 307] width 392 height 36
click at [329, 289] on p "――LSの特長のひとつ「Dシェイプ」は、日本ではあまり馴染みがない概念だと思います。海外では一般的なのでしょうか？" at bounding box center [259, 307] width 392 height 36
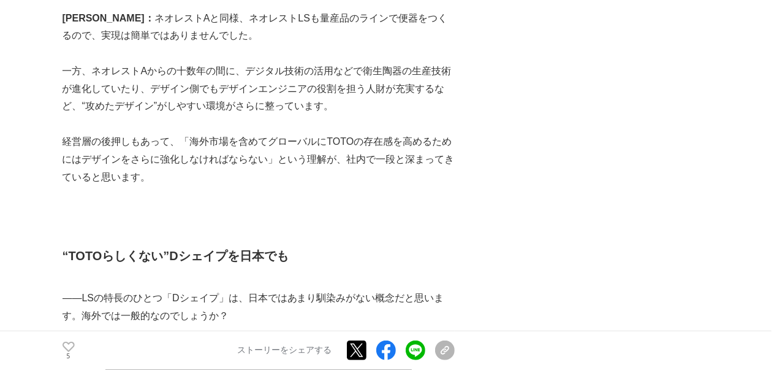
click at [422, 289] on p "――LSの特長のひとつ「Dシェイプ」は、日本ではあまり馴染みがない概念だと思います。海外では一般的なのでしょうか？" at bounding box center [259, 307] width 392 height 36
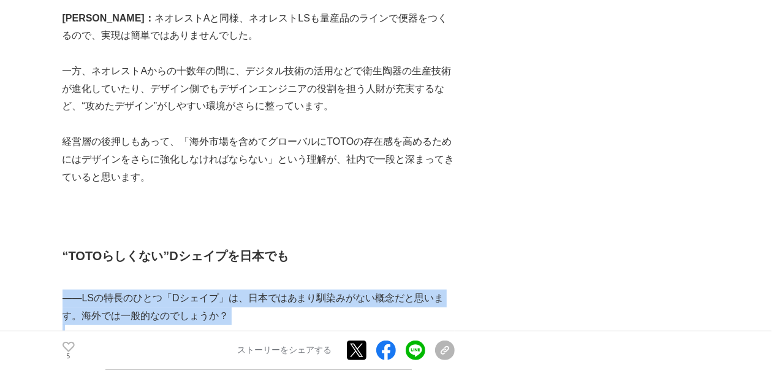
click at [422, 289] on p "――LSの特長のひとつ「Dシェイプ」は、日本ではあまり馴染みがない概念だと思います。海外では一般的なのでしょうか？" at bounding box center [259, 307] width 392 height 36
click at [454, 289] on p "――LSの特長のひとつ「Dシェイプ」は、日本ではあまり馴染みがない概念だと思います。海外では一般的なのでしょうか？" at bounding box center [259, 307] width 392 height 36
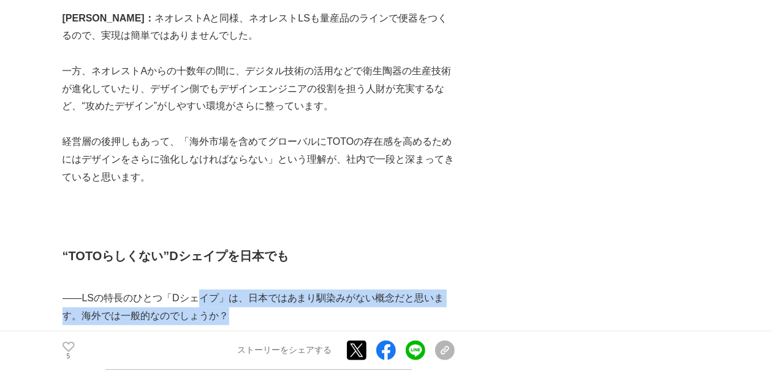
drag, startPoint x: 197, startPoint y: 110, endPoint x: 345, endPoint y: 122, distance: 148.2
click at [345, 289] on p "――LSの特長のひとつ「Dシェイプ」は、日本ではあまり馴染みがない概念だと思います。海外では一般的なのでしょうか？" at bounding box center [259, 307] width 392 height 36
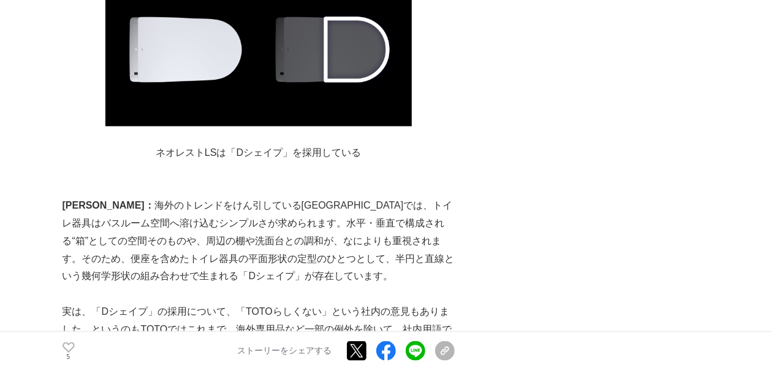
scroll to position [9929, 0]
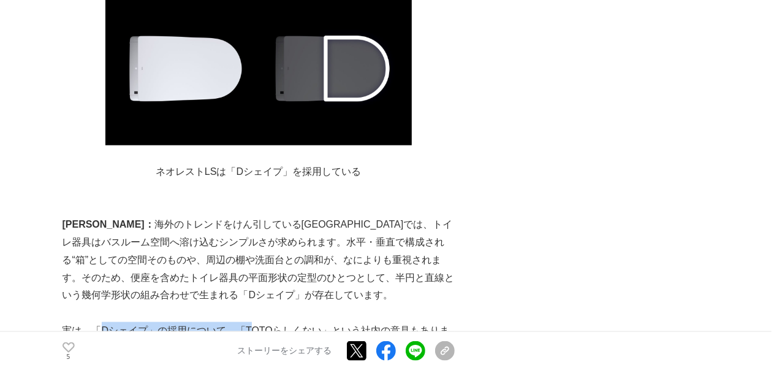
drag, startPoint x: 99, startPoint y: 140, endPoint x: 240, endPoint y: 141, distance: 141.0
click at [240, 322] on p "実は、「Dシェイプ」の採用について、「TOTOらしくない」という社内の意見もありました。というのもTOTOではこれまで、海外専用品など一部の例外を除いて、社内…" at bounding box center [259, 357] width 392 height 70
click at [264, 322] on p "実は、「Dシェイプ」の採用について、「TOTOらしくない」という社内の意見もありました。というのもTOTOではこれまで、海外専用品など一部の例外を除いて、社内…" at bounding box center [259, 357] width 392 height 70
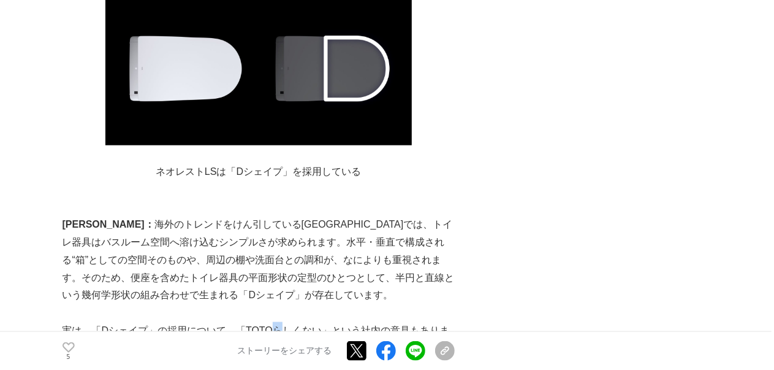
click at [264, 322] on p "実は、「Dシェイプ」の採用について、「TOTOらしくない」という社内の意見もありました。というのもTOTOではこれまで、海外専用品など一部の例外を除いて、社内…" at bounding box center [259, 357] width 392 height 70
click at [306, 322] on p "実は、「Dシェイプ」の採用について、「TOTOらしくない」という社内の意見もありました。というのもTOTOではこれまで、海外専用品など一部の例外を除いて、社内…" at bounding box center [259, 357] width 392 height 70
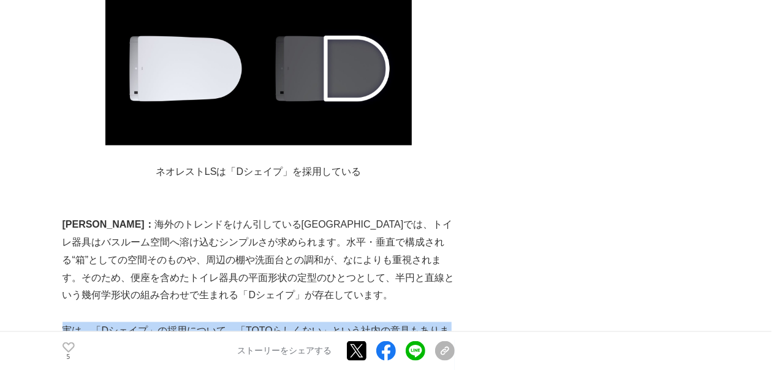
click at [306, 322] on p "実は、「Dシェイプ」の採用について、「TOTOらしくない」という社内の意見もありました。というのもTOTOではこれまで、海外専用品など一部の例外を除いて、社内…" at bounding box center [259, 357] width 392 height 70
click at [333, 322] on p "実は、「Dシェイプ」の採用について、「TOTOらしくない」という社内の意見もありました。というのもTOTOではこれまで、海外専用品など一部の例外を除いて、社内…" at bounding box center [259, 357] width 392 height 70
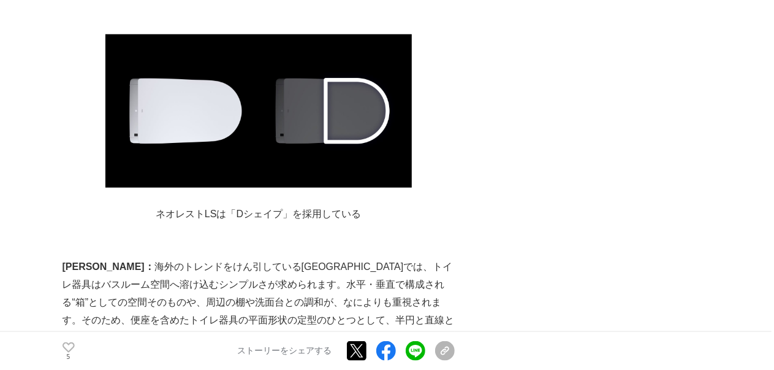
scroll to position [9868, 0]
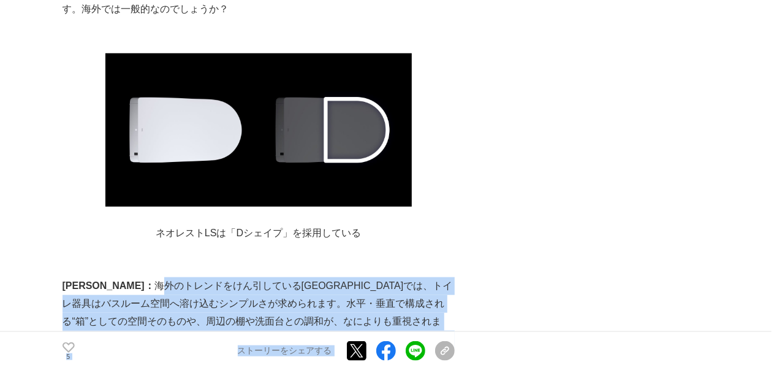
drag, startPoint x: 110, startPoint y: 93, endPoint x: 474, endPoint y: 92, distance: 364.1
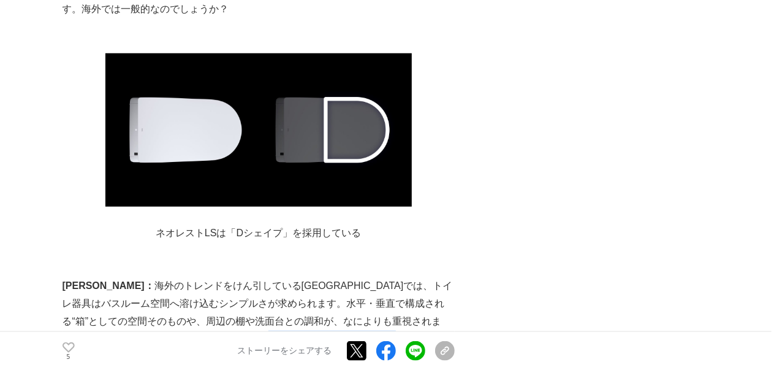
drag, startPoint x: 256, startPoint y: 138, endPoint x: 390, endPoint y: 142, distance: 134.3
click at [390, 277] on p "[PERSON_NAME]：　 海外のトレンドをけん引している[GEOGRAPHIC_DATA]では、トイレ器具はバスルーム空間へ溶け込むシンプルさが求められ…" at bounding box center [259, 321] width 392 height 88
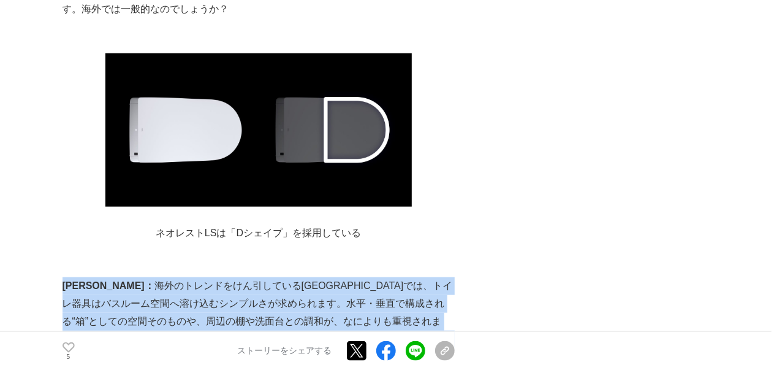
click at [390, 277] on p "[PERSON_NAME]：　 海外のトレンドをけん引している[GEOGRAPHIC_DATA]では、トイレ器具はバスルーム空間へ溶け込むシンプルさが求められ…" at bounding box center [259, 321] width 392 height 88
click at [394, 277] on p "[PERSON_NAME]：　 海外のトレンドをけん引している[GEOGRAPHIC_DATA]では、トイレ器具はバスルーム空間へ溶け込むシンプルさが求められ…" at bounding box center [259, 321] width 392 height 88
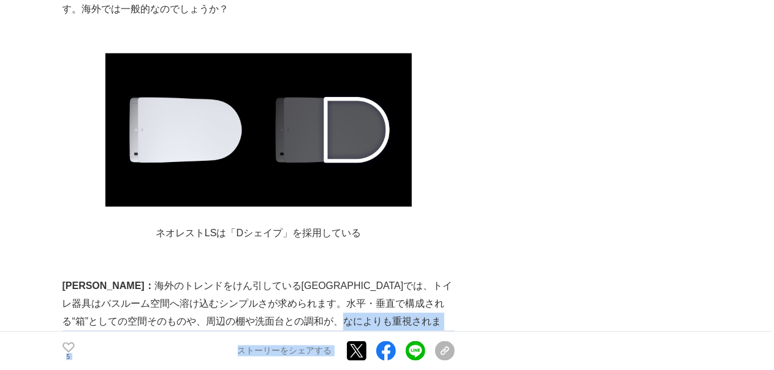
drag, startPoint x: 447, startPoint y: 131, endPoint x: 458, endPoint y: 131, distance: 10.4
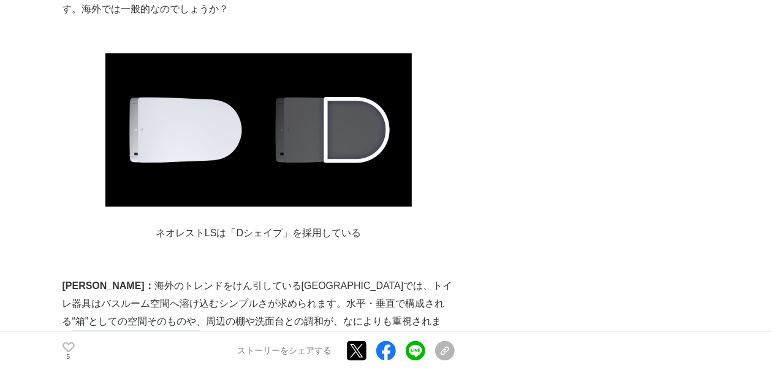
drag, startPoint x: 88, startPoint y: 146, endPoint x: 257, endPoint y: 140, distance: 169.9
click at [251, 277] on p "[PERSON_NAME]：　 海外のトレンドをけん引している[GEOGRAPHIC_DATA]では、トイレ器具はバスルーム空間へ溶け込むシンプルさが求められ…" at bounding box center [259, 321] width 392 height 88
click at [257, 277] on p "[PERSON_NAME]：　 海外のトレンドをけん引している[GEOGRAPHIC_DATA]では、トイレ器具はバスルーム空間へ溶け込むシンプルさが求められ…" at bounding box center [259, 321] width 392 height 88
click at [264, 277] on p "[PERSON_NAME]：　 海外のトレンドをけん引している[GEOGRAPHIC_DATA]では、トイレ器具はバスルーム空間へ溶け込むシンプルさが求められ…" at bounding box center [259, 321] width 392 height 88
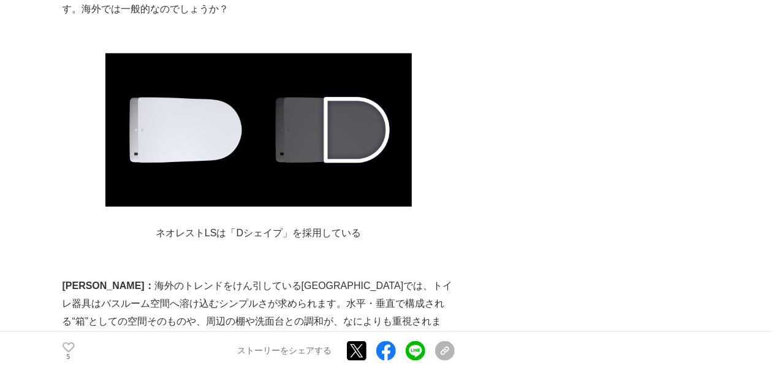
click at [264, 277] on p "[PERSON_NAME]：　 海外のトレンドをけん引している[GEOGRAPHIC_DATA]では、トイレ器具はバスルーム空間へ溶け込むシンプルさが求められ…" at bounding box center [259, 321] width 392 height 88
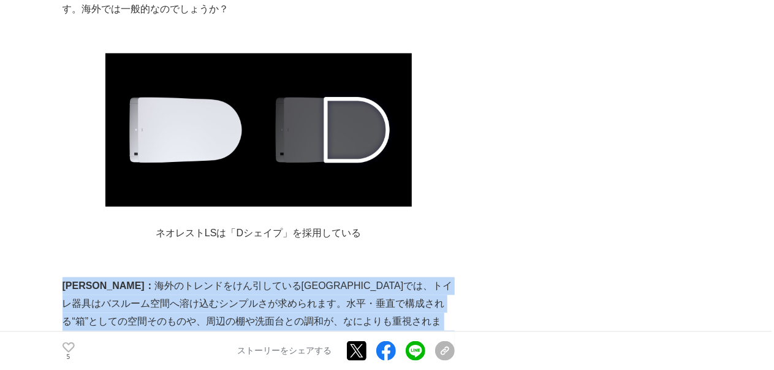
click at [314, 277] on p "[PERSON_NAME]：　 海外のトレンドをけん引している[GEOGRAPHIC_DATA]では、トイレ器具はバスルーム空間へ溶け込むシンプルさが求められ…" at bounding box center [259, 321] width 392 height 88
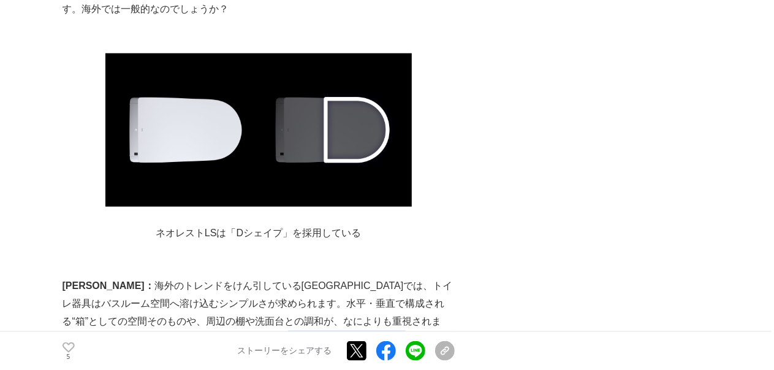
drag, startPoint x: 282, startPoint y: 142, endPoint x: 393, endPoint y: 140, distance: 111.0
click at [393, 277] on p "[PERSON_NAME]：　 海外のトレンドをけん引している[GEOGRAPHIC_DATA]では、トイレ器具はバスルーム空間へ溶け込むシンプルさが求められ…" at bounding box center [259, 321] width 392 height 88
click at [444, 277] on p "[PERSON_NAME]：　 海外のトレンドをけん引している[GEOGRAPHIC_DATA]では、トイレ器具はバスルーム空間へ溶け込むシンプルさが求められ…" at bounding box center [259, 321] width 392 height 88
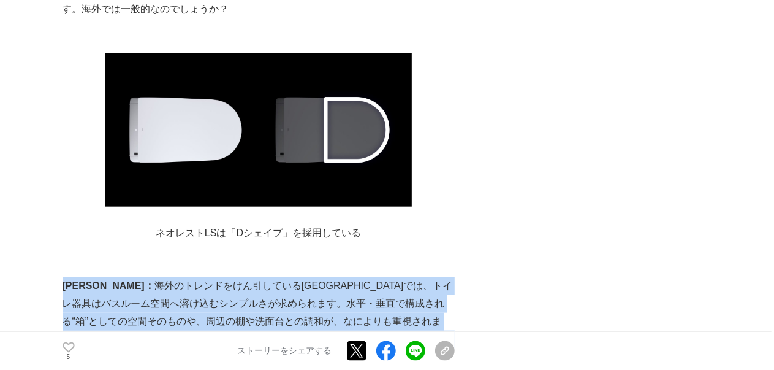
click at [454, 277] on p "[PERSON_NAME]：　 海外のトレンドをけん引している[GEOGRAPHIC_DATA]では、トイレ器具はバスルーム空間へ溶け込むシンプルさが求められ…" at bounding box center [259, 321] width 392 height 88
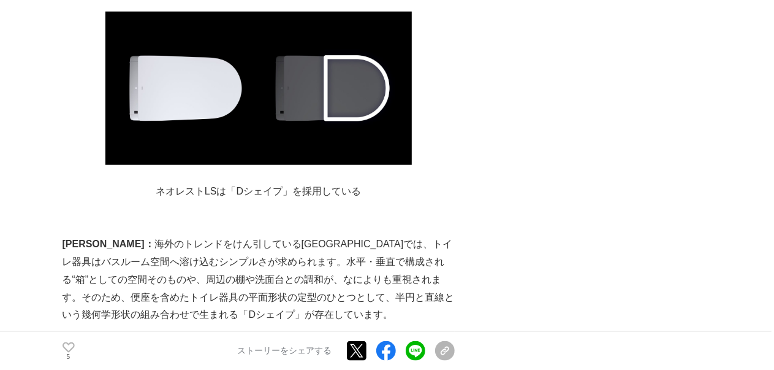
scroll to position [9929, 0]
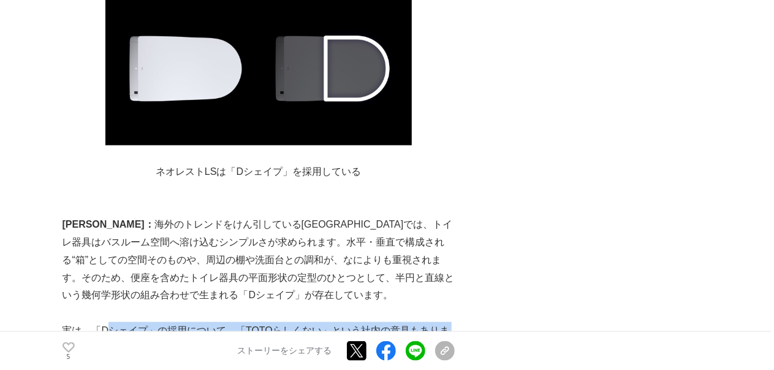
drag, startPoint x: 102, startPoint y: 140, endPoint x: 333, endPoint y: 146, distance: 231.2
click at [333, 322] on p "実は、「Dシェイプ」の採用について、「TOTOらしくない」という社内の意見もありました。というのもTOTOではこれまで、海外専用品など一部の例外を除いて、社内…" at bounding box center [259, 357] width 392 height 70
drag, startPoint x: 291, startPoint y: 137, endPoint x: 406, endPoint y: 137, distance: 114.6
click at [406, 322] on p "実は、「Dシェイプ」の採用について、「TOTOらしくない」という社内の意見もありました。というのもTOTOではこれまで、海外専用品など一部の例外を除いて、社内…" at bounding box center [259, 357] width 392 height 70
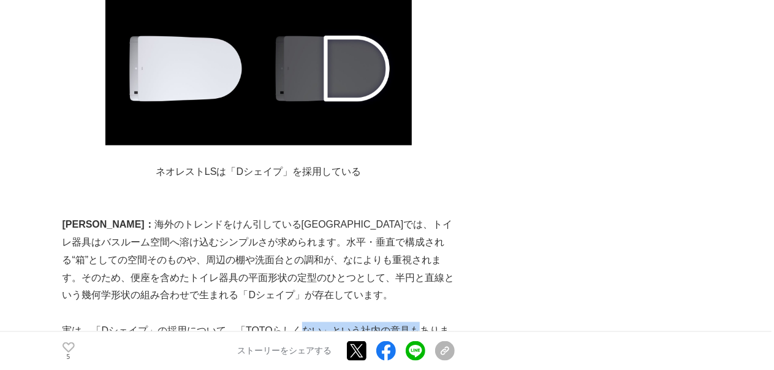
click at [406, 322] on p "実は、「Dシェイプ」の採用について、「TOTOらしくない」という社内の意見もありました。というのもTOTOではこれまで、海外専用品など一部の例外を除いて、社内…" at bounding box center [259, 357] width 392 height 70
drag, startPoint x: 115, startPoint y: 159, endPoint x: 257, endPoint y: 160, distance: 142.8
click at [257, 322] on p "実は、「Dシェイプ」の採用について、「TOTOらしくない」という社内の意見もありました。というのもTOTOではこれまで、海外専用品など一部の例外を除いて、社内…" at bounding box center [259, 357] width 392 height 70
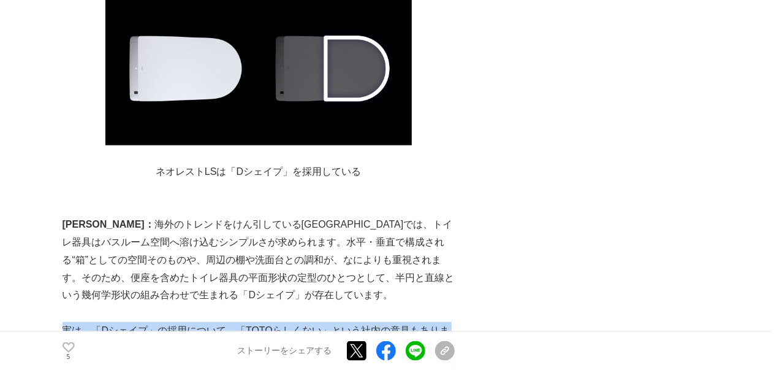
click at [257, 322] on p "実は、「Dシェイプ」の採用について、「TOTOらしくない」という社内の意見もありました。というのもTOTOではこれまで、海外専用品など一部の例外を除いて、社内…" at bounding box center [259, 357] width 392 height 70
click at [321, 322] on p "実は、「Dシェイプ」の採用について、「TOTOらしくない」という社内の意見もありました。というのもTOTOではこれまで、海外専用品など一部の例外を除いて、社内…" at bounding box center [259, 357] width 392 height 70
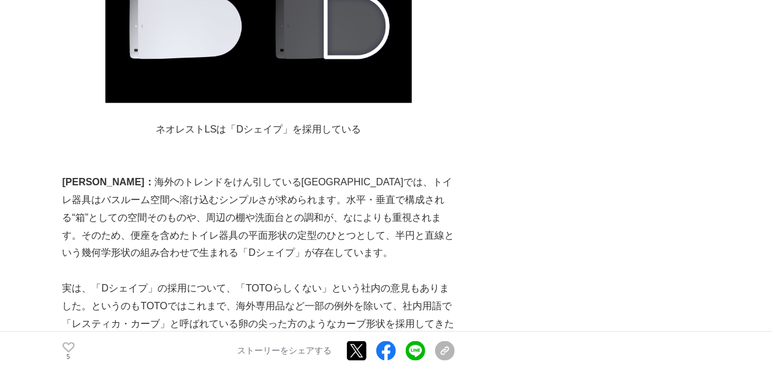
scroll to position [9991, 0]
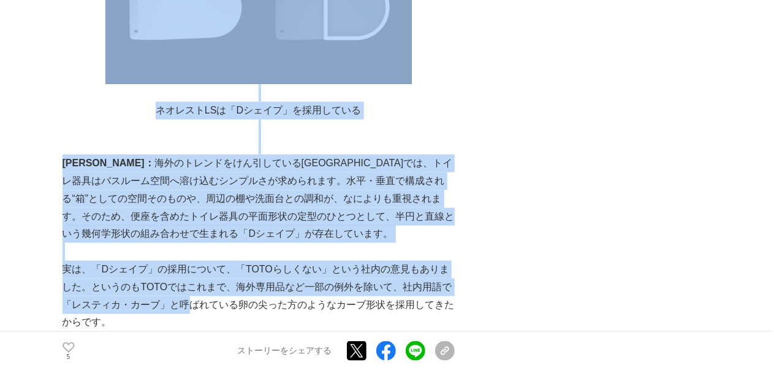
drag, startPoint x: 61, startPoint y: 110, endPoint x: 231, endPoint y: 99, distance: 170.7
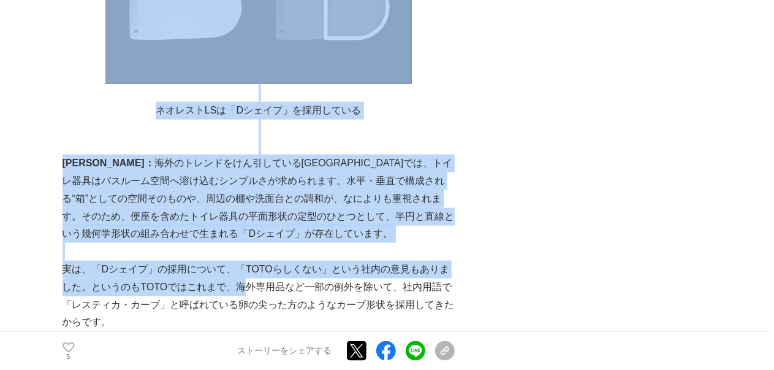
click at [233, 260] on p "実は、「Dシェイプ」の採用について、「TOTOらしくない」という社内の意見もありました。というのもTOTOではこれまで、海外専用品など一部の例外を除いて、社内…" at bounding box center [259, 295] width 392 height 70
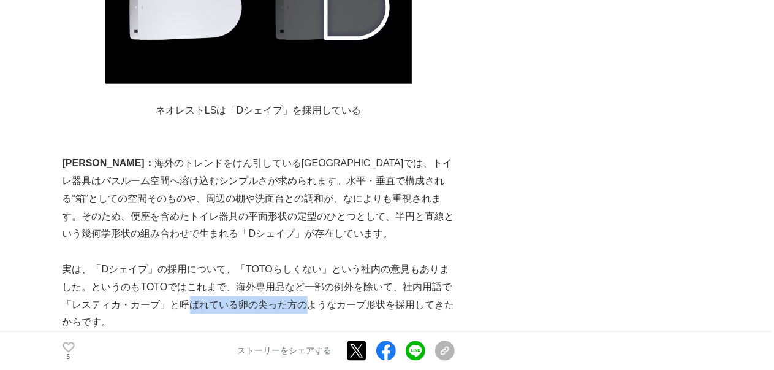
drag, startPoint x: 183, startPoint y: 111, endPoint x: 332, endPoint y: 115, distance: 148.4
click at [332, 260] on p "実は、「Dシェイプ」の採用について、「TOTOらしくない」という社内の意見もありました。というのもTOTOではこれまで、海外専用品など一部の例外を除いて、社内…" at bounding box center [259, 295] width 392 height 70
drag, startPoint x: 332, startPoint y: 115, endPoint x: 311, endPoint y: 112, distance: 21.1
click at [332, 260] on p "実は、「Dシェイプ」の採用について、「TOTOらしくない」という社内の意見もありました。というのもTOTOではこれまで、海外専用品など一部の例外を除いて、社内…" at bounding box center [259, 295] width 392 height 70
drag, startPoint x: 287, startPoint y: 107, endPoint x: 354, endPoint y: 108, distance: 66.8
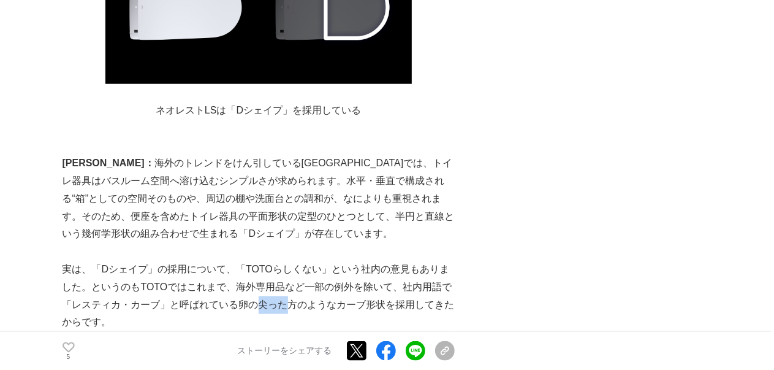
click at [354, 260] on p "実は、「Dシェイプ」の採用について、「TOTOらしくない」という社内の意見もありました。というのもTOTOではこれまで、海外専用品など一部の例外を除いて、社内…" at bounding box center [259, 295] width 392 height 70
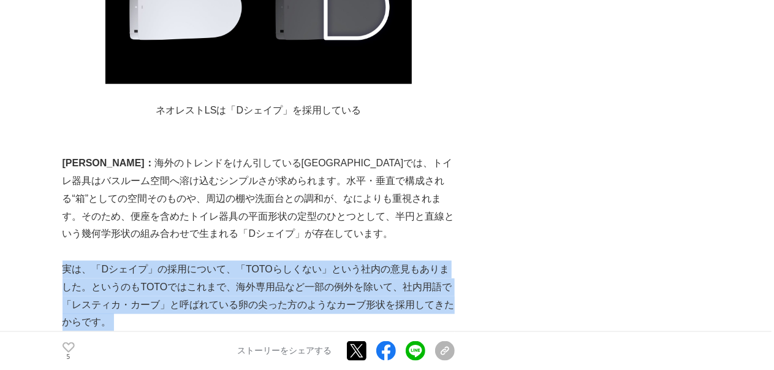
click at [354, 260] on p "実は、「Dシェイプ」の採用について、「TOTOらしくない」という社内の意見もありました。というのもTOTOではこれまで、海外専用品など一部の例外を除いて、社内…" at bounding box center [259, 295] width 392 height 70
click at [401, 260] on p "実は、「Dシェイプ」の採用について、「TOTOらしくない」という社内の意見もありました。というのもTOTOではこれまで、海外専用品など一部の例外を除いて、社内…" at bounding box center [259, 295] width 392 height 70
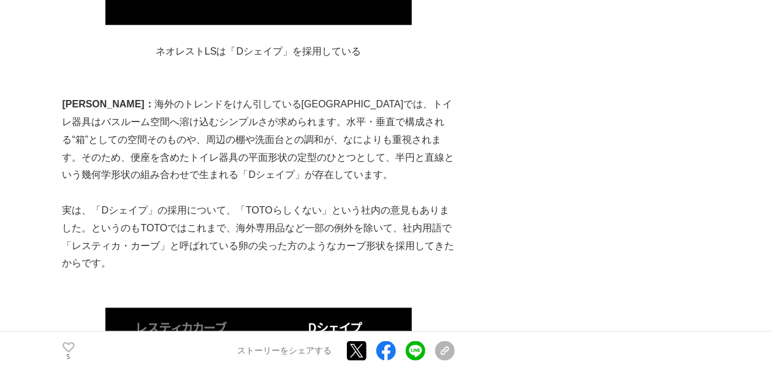
scroll to position [10052, 0]
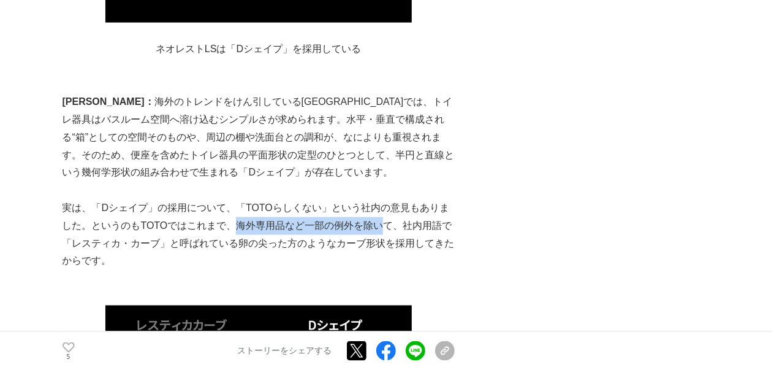
drag, startPoint x: 221, startPoint y: 37, endPoint x: 374, endPoint y: 29, distance: 153.5
click at [374, 199] on p "実は、「Dシェイプ」の採用について、「TOTOらしくない」という社内の意見もありました。というのもTOTOではこれまで、海外専用品など一部の例外を除いて、社内…" at bounding box center [259, 234] width 392 height 70
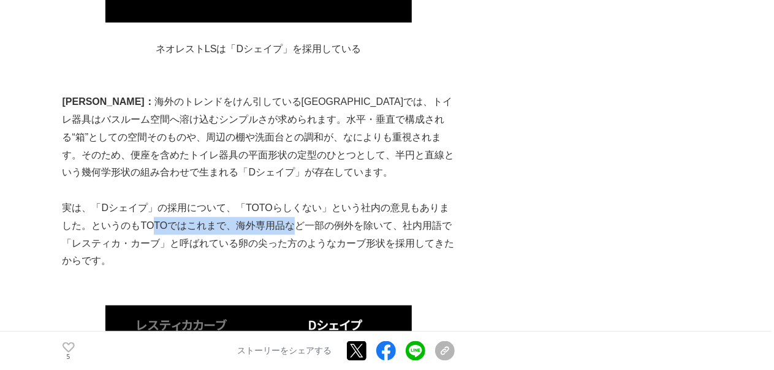
click at [287, 199] on p "実は、「Dシェイプ」の採用について、「TOTOらしくない」という社内の意見もありました。というのもTOTOではこれまで、海外専用品など一部の例外を除いて、社内…" at bounding box center [259, 234] width 392 height 70
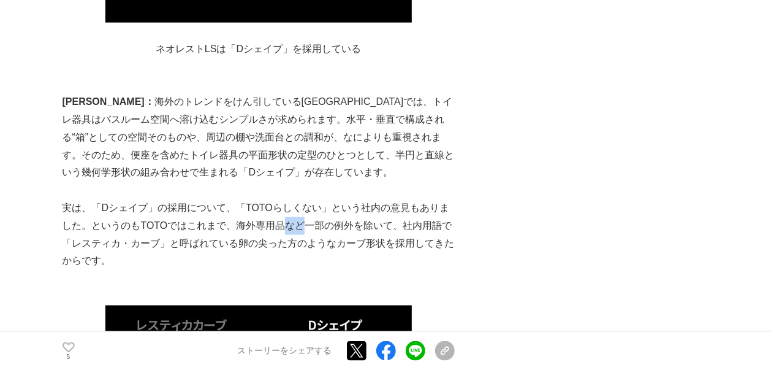
drag, startPoint x: 287, startPoint y: 23, endPoint x: 302, endPoint y: 31, distance: 17.0
click at [290, 199] on p "実は、「Dシェイプ」の採用について、「TOTOらしくない」という社内の意見もありました。というのもTOTOではこれまで、海外専用品など一部の例外を除いて、社内…" at bounding box center [259, 234] width 392 height 70
click at [302, 199] on p "実は、「Dシェイプ」の採用について、「TOTOらしくない」という社内の意見もありました。というのもTOTOではこれまで、海外専用品など一部の例外を除いて、社内…" at bounding box center [259, 234] width 392 height 70
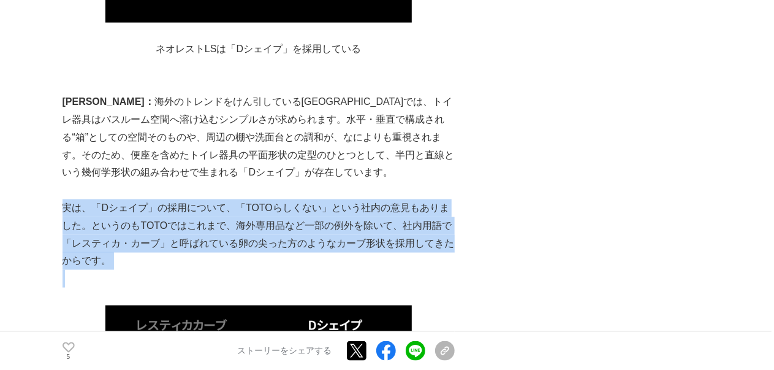
drag, startPoint x: 304, startPoint y: 31, endPoint x: 321, endPoint y: 33, distance: 17.3
click at [314, 199] on p "実は、「Dシェイプ」の採用について、「TOTOらしくない」という社内の意見もありました。というのもTOTOではこれまで、海外専用品など一部の例外を除いて、社内…" at bounding box center [259, 234] width 392 height 70
click at [344, 199] on p "実は、「Dシェイプ」の採用について、「TOTOらしくない」という社内の意見もありました。というのもTOTOではこれまで、海外専用品など一部の例外を除いて、社内…" at bounding box center [259, 234] width 392 height 70
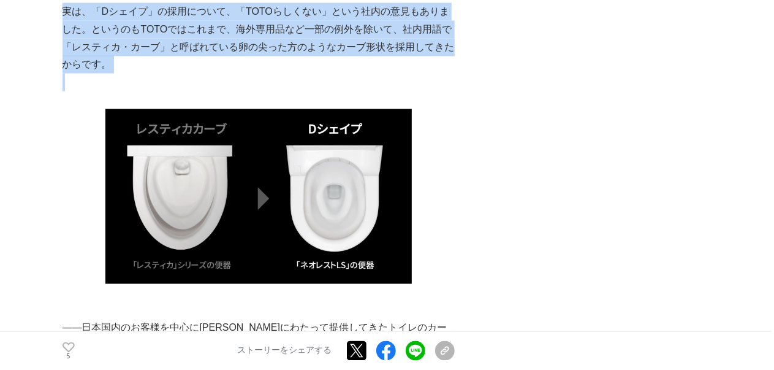
scroll to position [10297, 0]
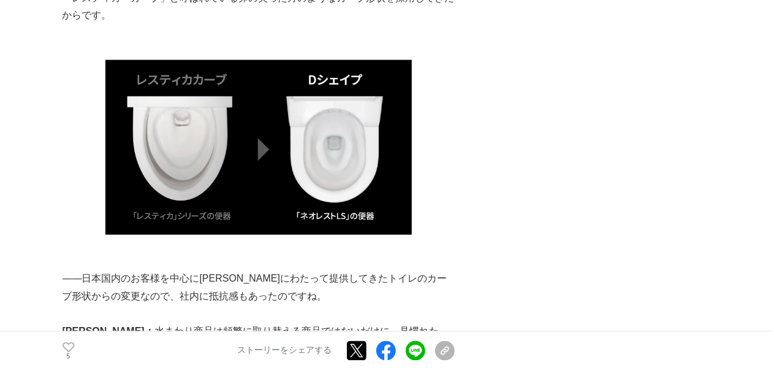
click at [340, 270] on p "――日本国内のお客様を中心に[PERSON_NAME]にわたって提供してきたトイレのカーブ形状からの変更なので、社内に抵抗感もあったのですね。" at bounding box center [259, 288] width 392 height 36
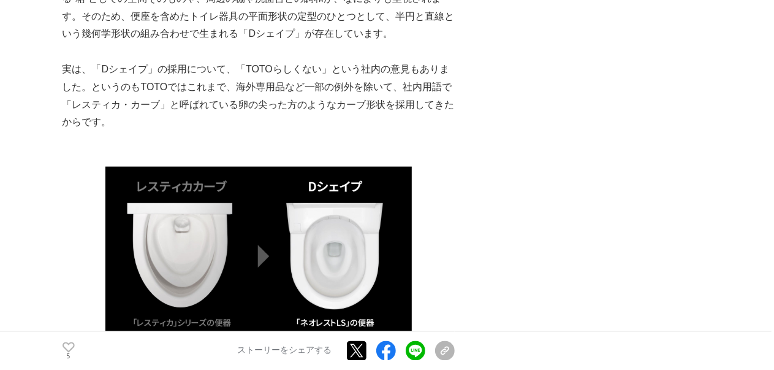
scroll to position [10175, 0]
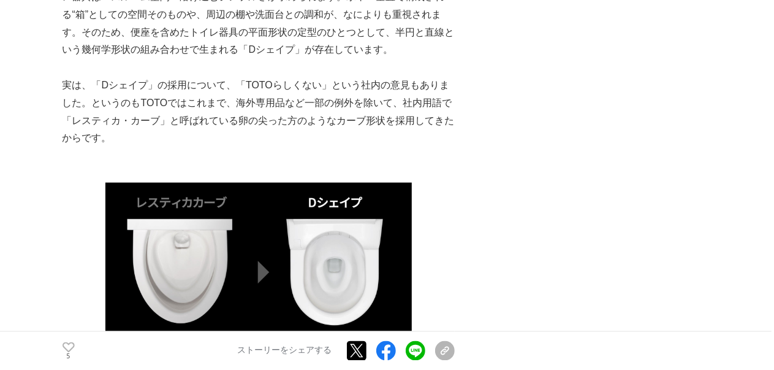
drag, startPoint x: 295, startPoint y: 211, endPoint x: 425, endPoint y: 210, distance: 129.9
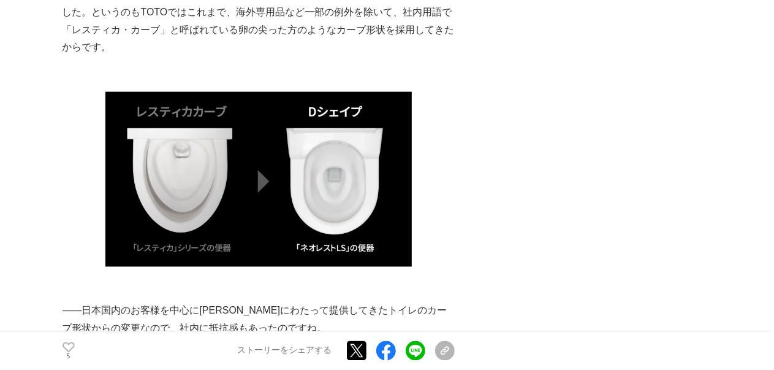
scroll to position [10297, 0]
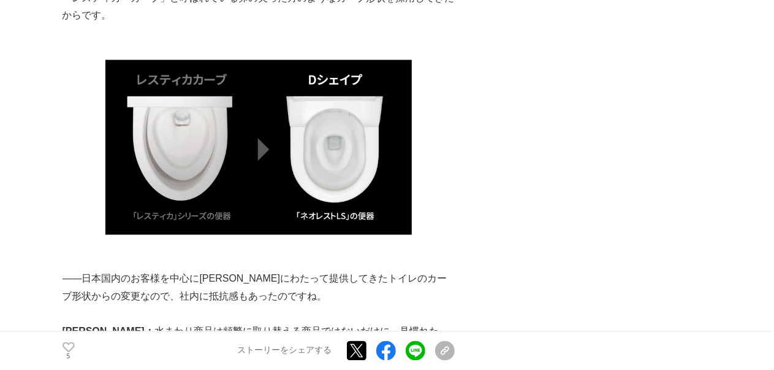
drag, startPoint x: 238, startPoint y: 148, endPoint x: 346, endPoint y: 194, distance: 117.5
click at [346, 323] on p "[PERSON_NAME]： 　水まわり商品は頻繁に取り替える商品ではないだけに、見慣れた「形」への安心感があると思います。トイレを100年以上作り続けてきた…" at bounding box center [259, 358] width 392 height 70
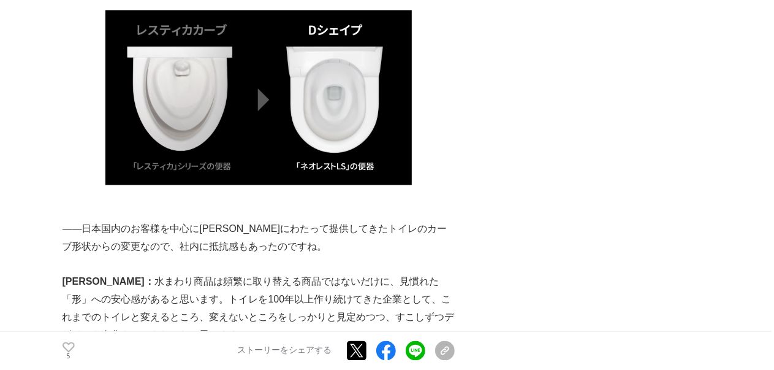
scroll to position [10358, 0]
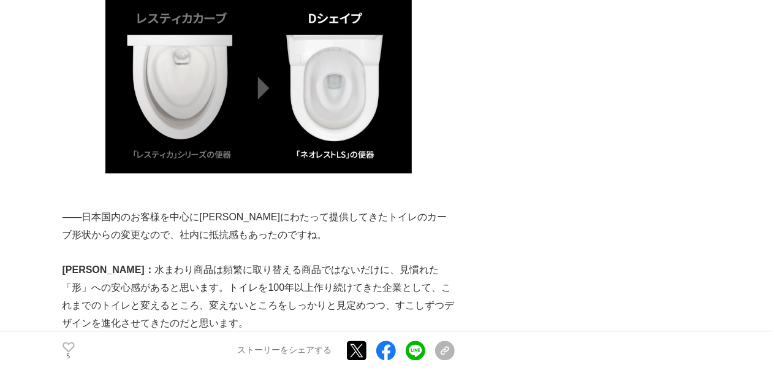
drag, startPoint x: 224, startPoint y: 175, endPoint x: 357, endPoint y: 185, distance: 133.4
click at [357, 350] on p "ネオレストLSでは、バスルーム空間を前提とする欧米のトレンドにあわせて、先端形状をDシェイプに変えるタイミングだったのだと思います。" at bounding box center [259, 368] width 392 height 36
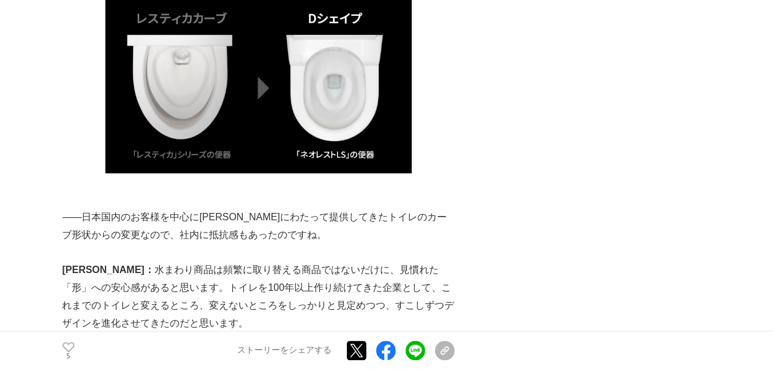
drag, startPoint x: 344, startPoint y: 240, endPoint x: 316, endPoint y: 212, distance: 39.4
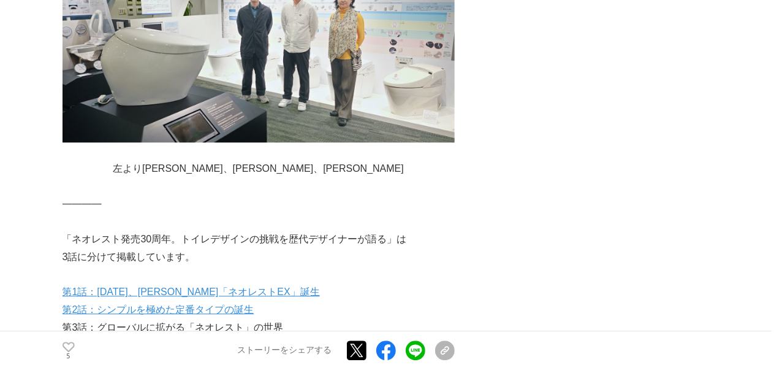
scroll to position [15323, 0]
